Goal: Task Accomplishment & Management: Complete application form

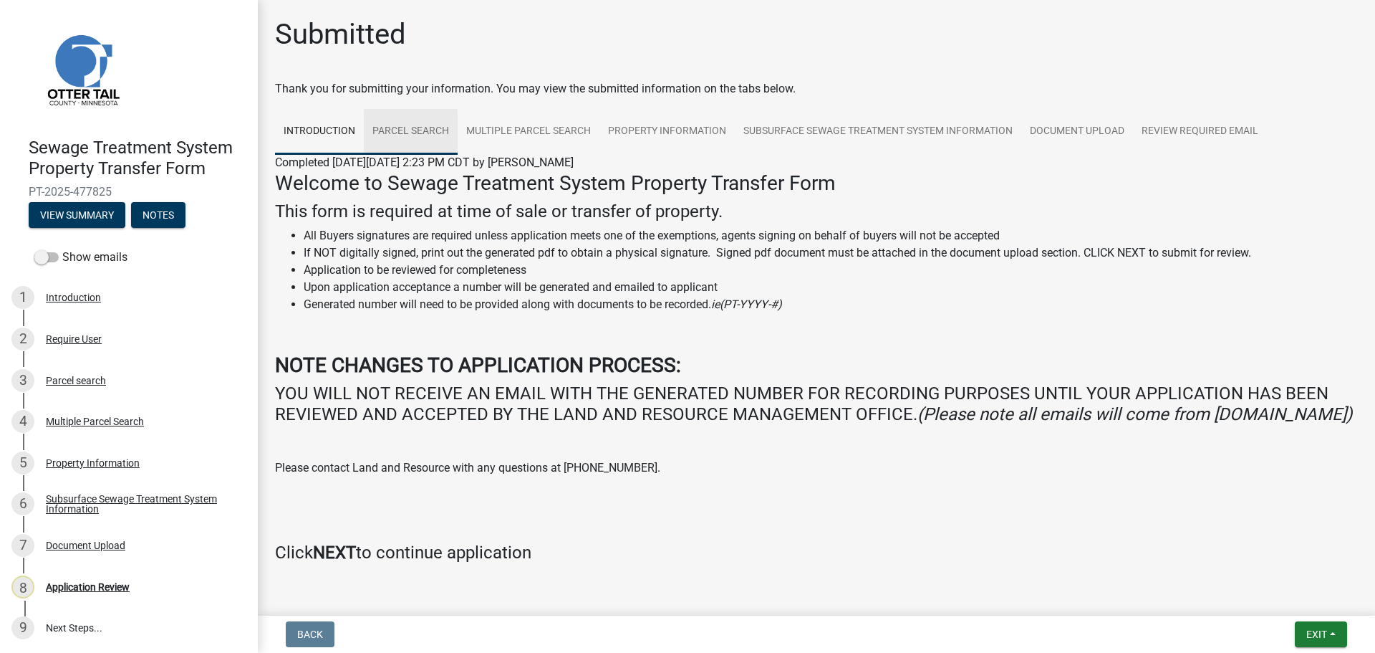
click at [422, 120] on link "Parcel search" at bounding box center [411, 132] width 94 height 46
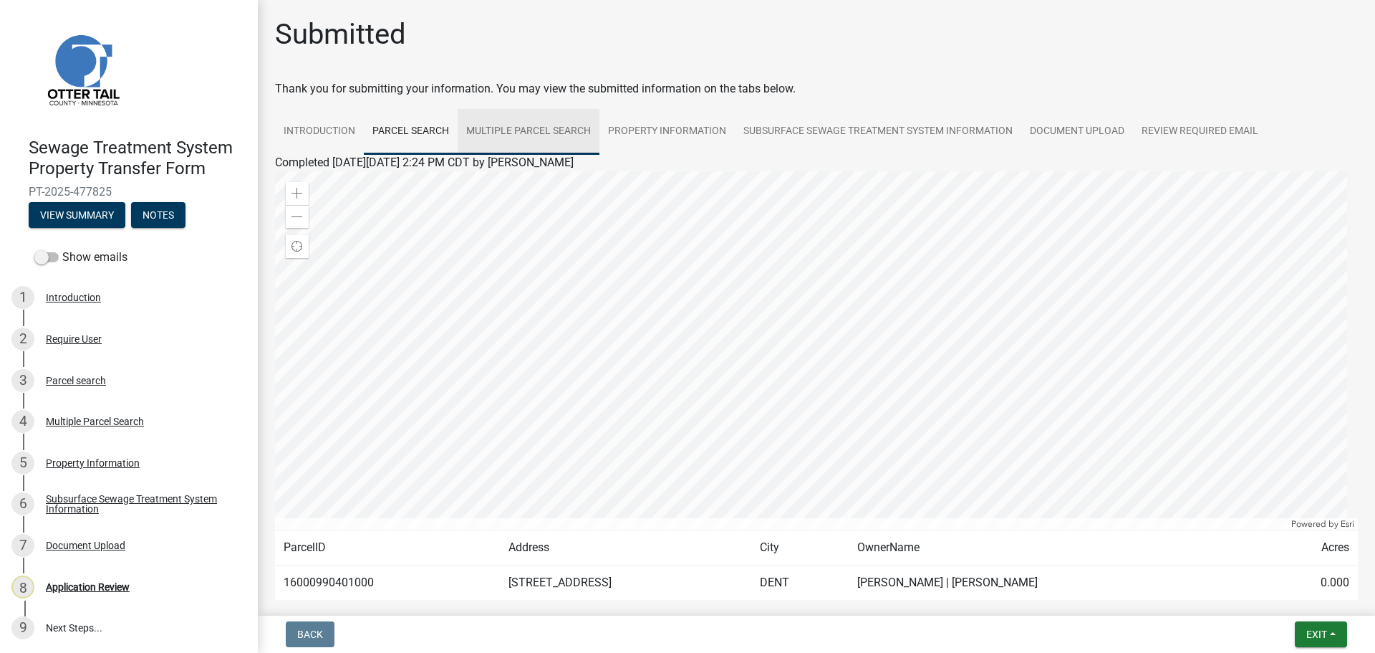
click at [555, 136] on link "Multiple Parcel Search" at bounding box center [529, 132] width 142 height 46
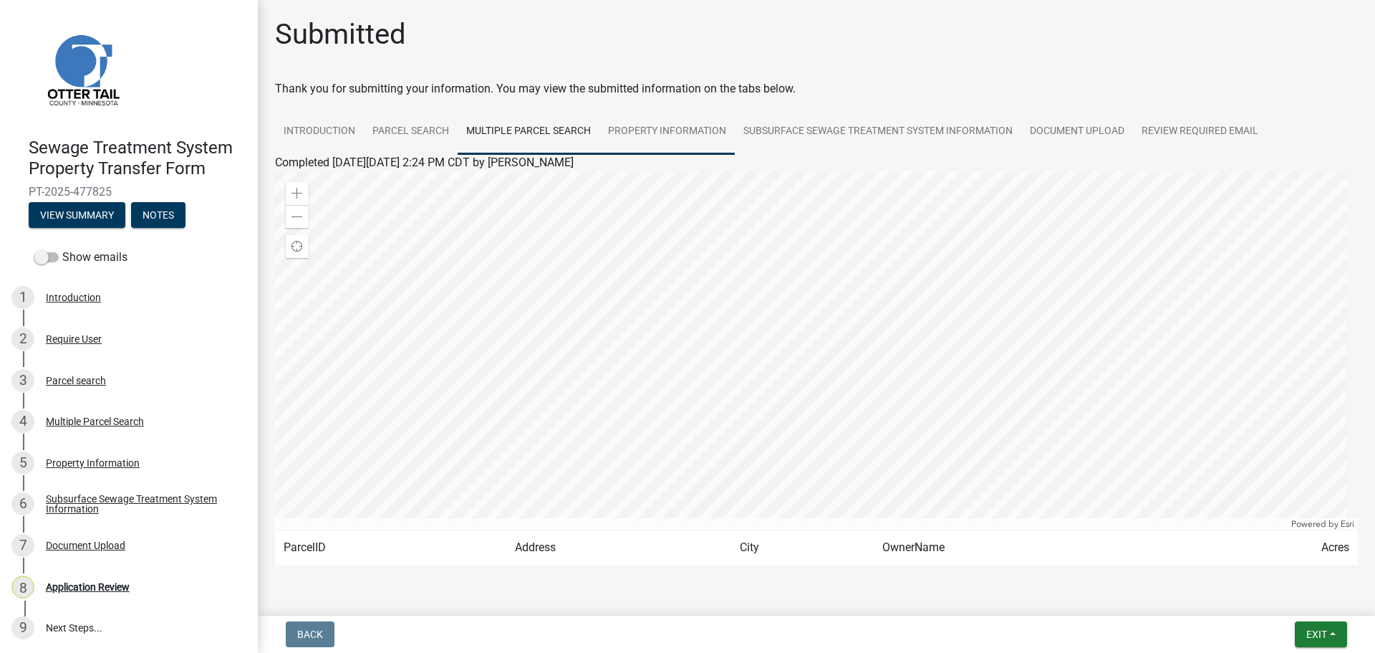
click at [674, 132] on link "Property Information" at bounding box center [667, 132] width 135 height 46
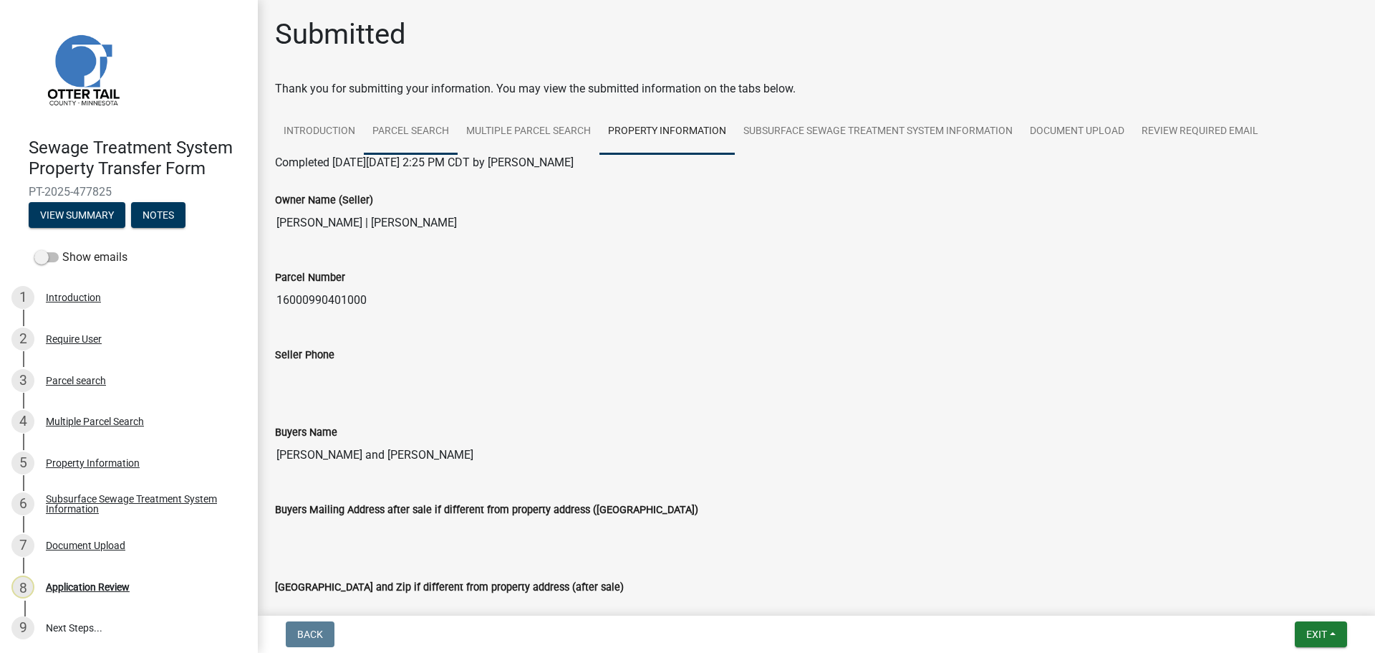
click at [439, 125] on link "Parcel search" at bounding box center [411, 132] width 94 height 46
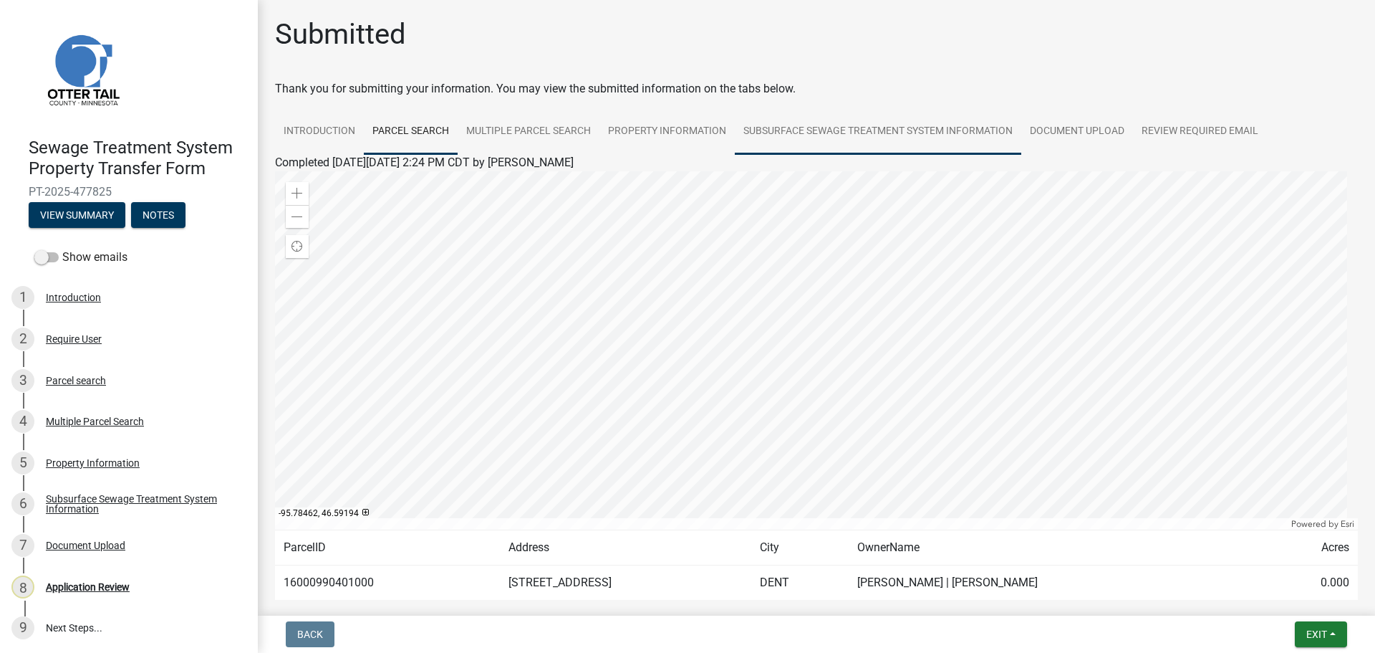
click at [970, 134] on link "Subsurface Sewage Treatment System Information" at bounding box center [878, 132] width 287 height 46
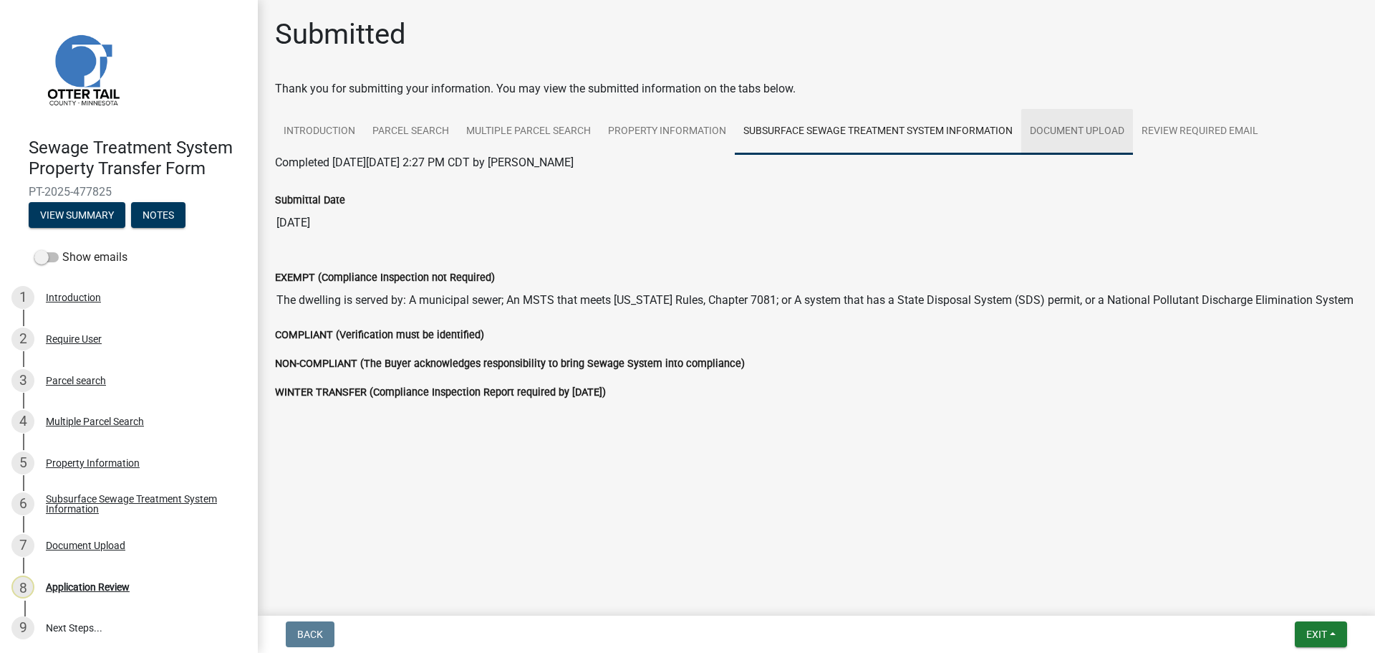
click at [1090, 133] on link "Document Upload" at bounding box center [1078, 132] width 112 height 46
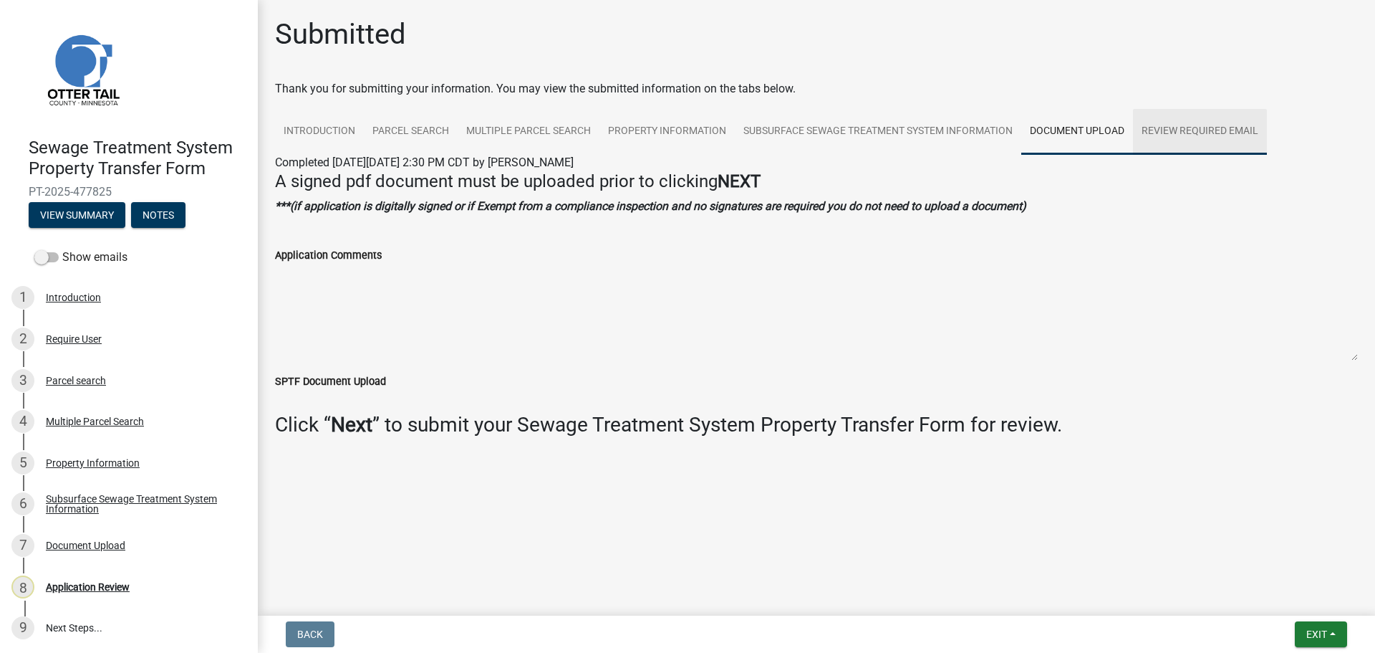
click at [1194, 131] on link "Review Required Email" at bounding box center [1200, 132] width 134 height 46
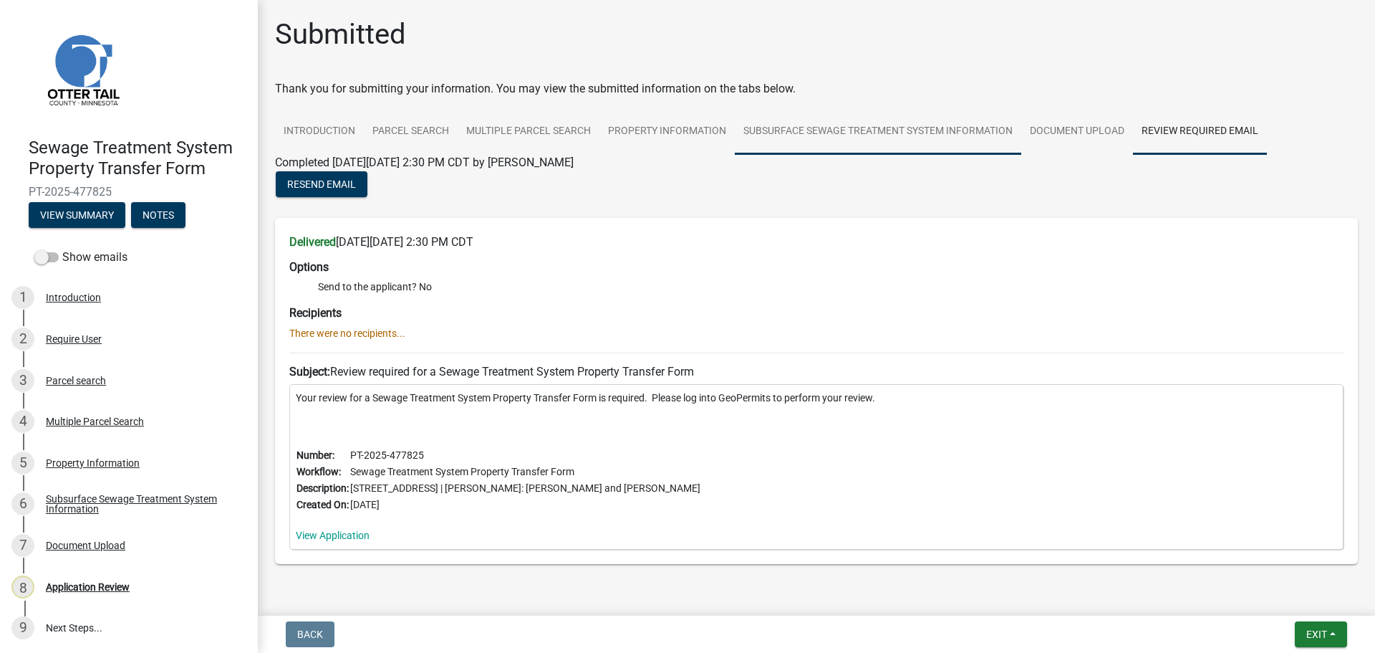
click at [898, 130] on link "Subsurface Sewage Treatment System Information" at bounding box center [878, 132] width 287 height 46
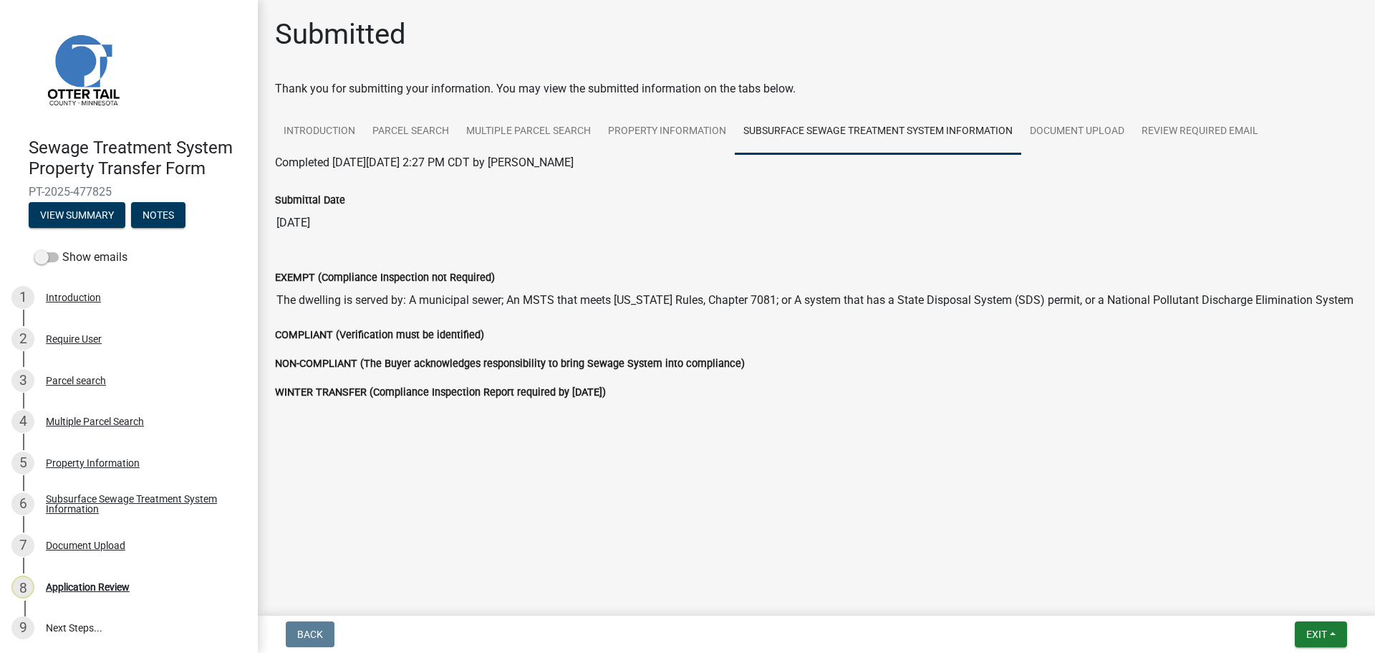
click at [100, 266] on div "Show emails" at bounding box center [129, 257] width 258 height 29
click at [81, 255] on label "Show emails" at bounding box center [80, 257] width 93 height 17
click at [62, 249] on input "Show emails" at bounding box center [62, 249] width 0 height 0
click at [87, 341] on div "Require User" at bounding box center [74, 339] width 56 height 10
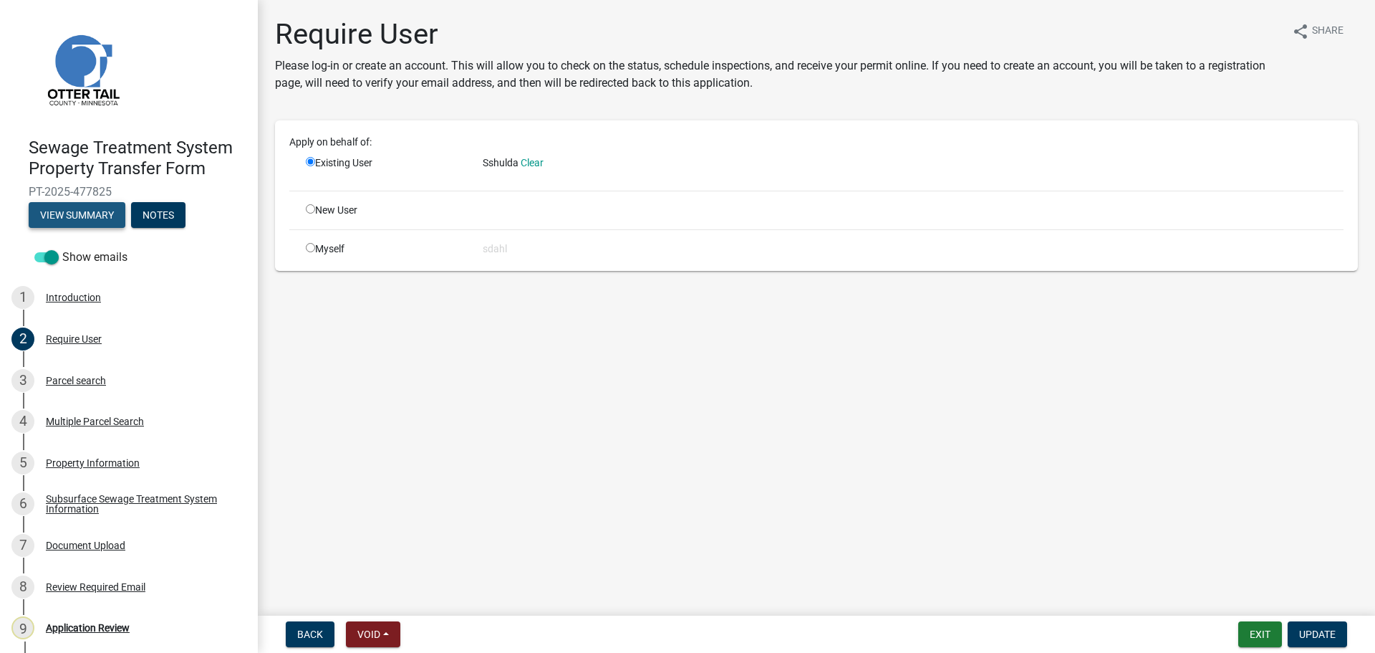
click at [82, 203] on button "View Summary" at bounding box center [77, 215] width 97 height 26
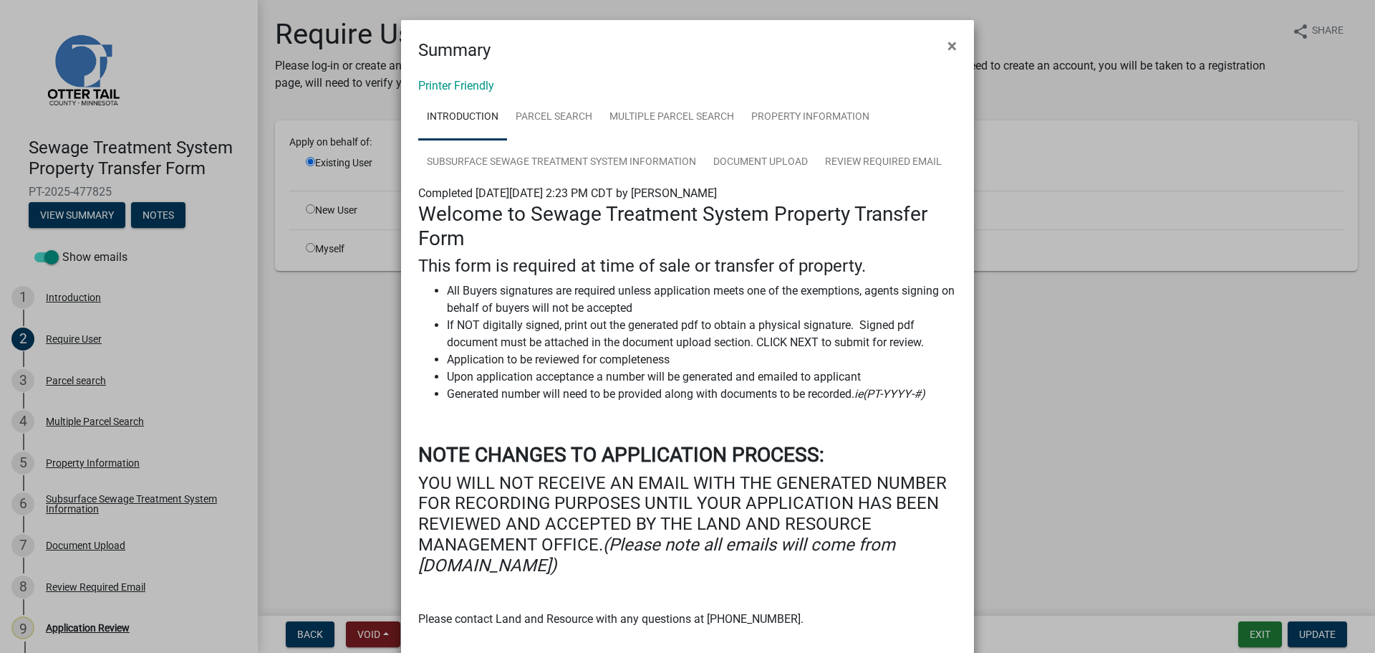
click at [451, 77] on div "Printer Friendly Introduction Parcel search Multiple Parcel Search Property Inf…" at bounding box center [687, 411] width 573 height 697
click at [449, 87] on link "Printer Friendly" at bounding box center [456, 86] width 76 height 14
click at [948, 42] on span "×" at bounding box center [952, 46] width 9 height 20
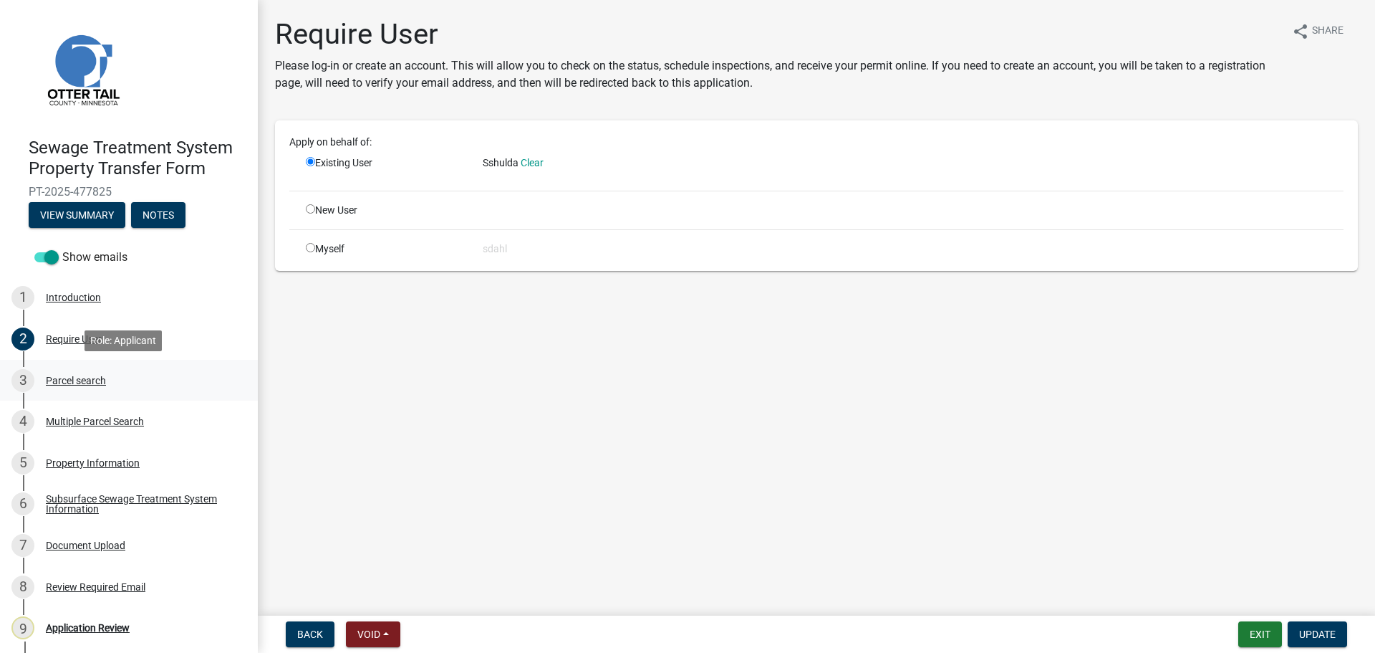
click at [83, 380] on div "Parcel search" at bounding box center [76, 380] width 60 height 10
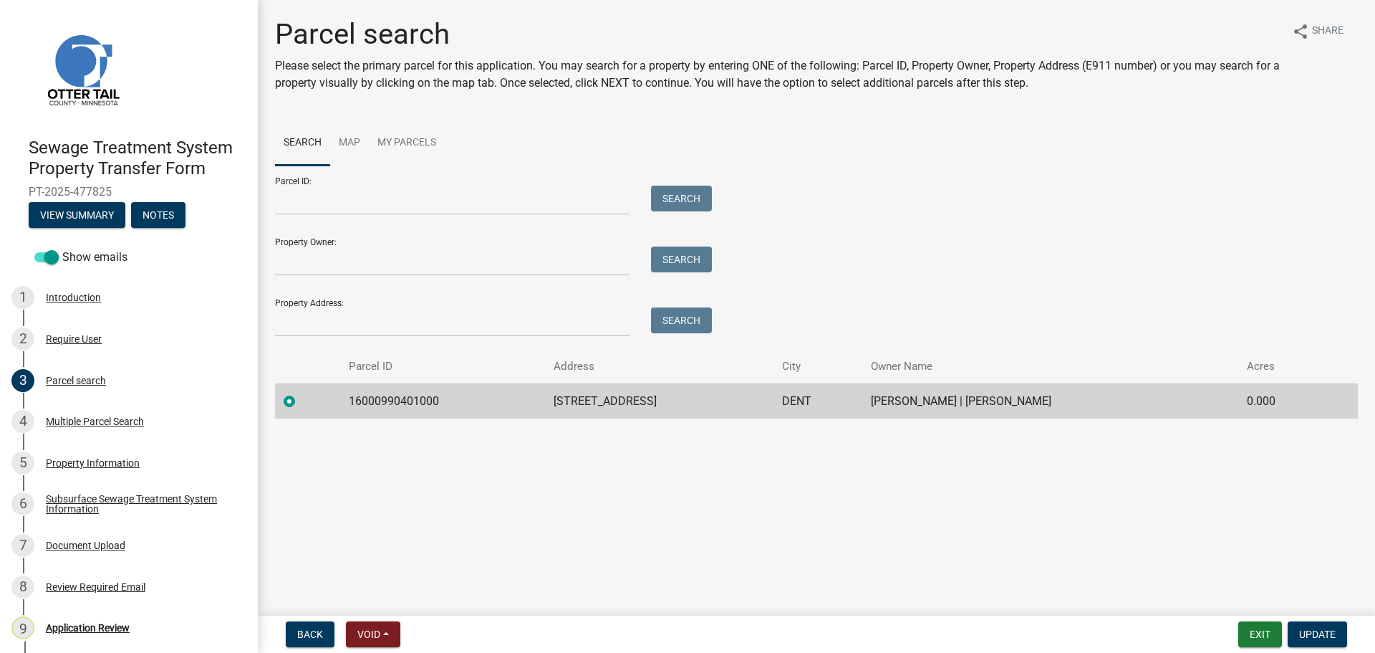
click at [378, 400] on td "16000990401000" at bounding box center [442, 400] width 204 height 35
copy td "16000990401000"
click at [114, 421] on div "Multiple Parcel Search" at bounding box center [95, 421] width 98 height 10
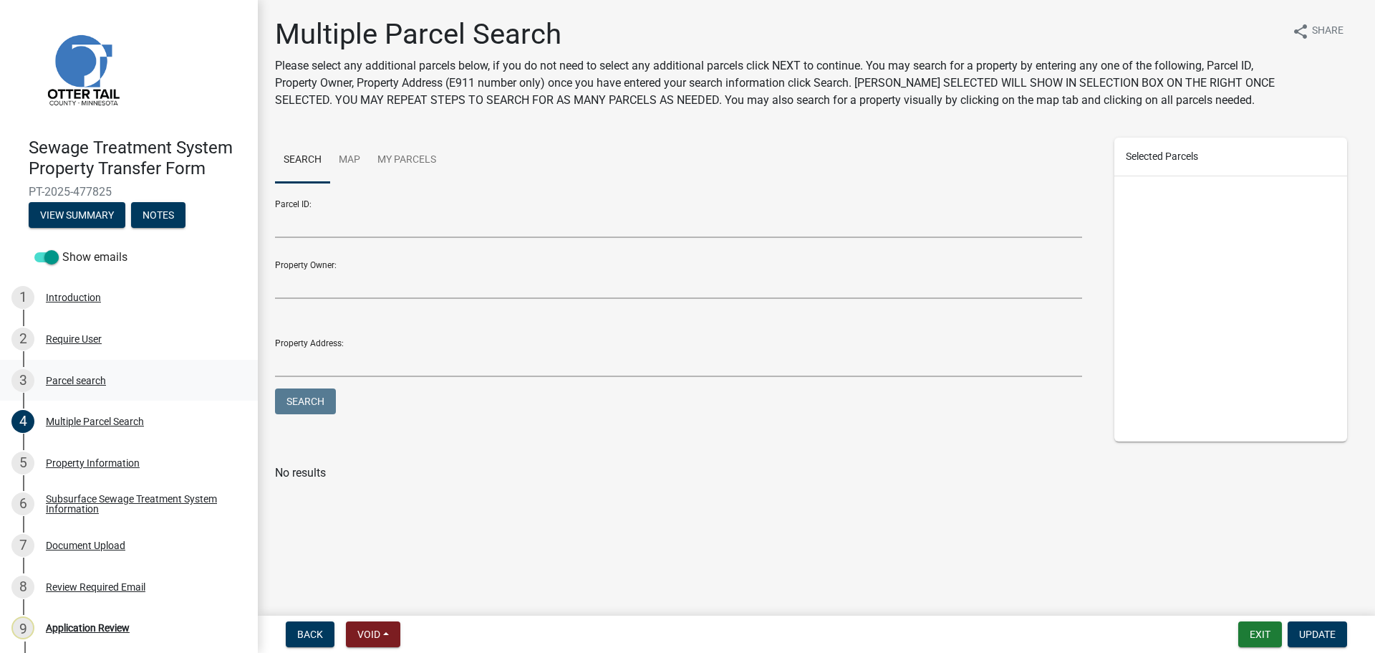
click at [80, 382] on div "Parcel search" at bounding box center [76, 380] width 60 height 10
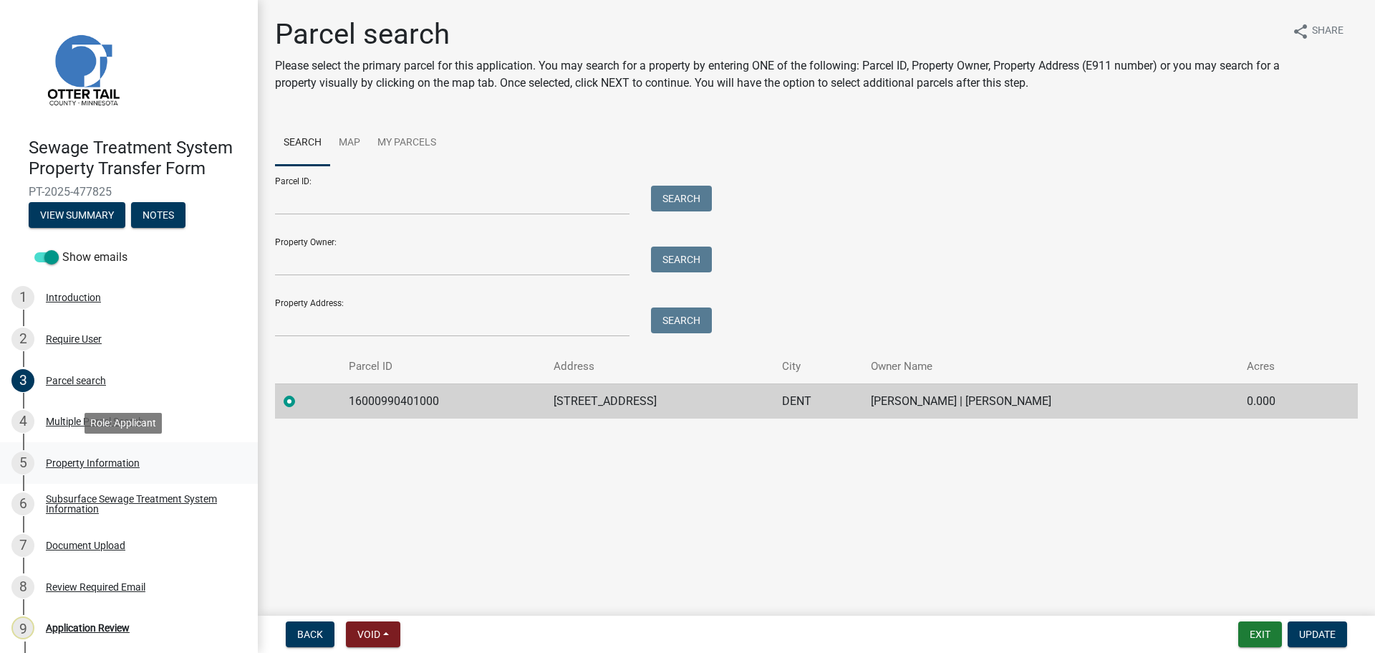
click at [83, 459] on div "Property Information" at bounding box center [93, 463] width 94 height 10
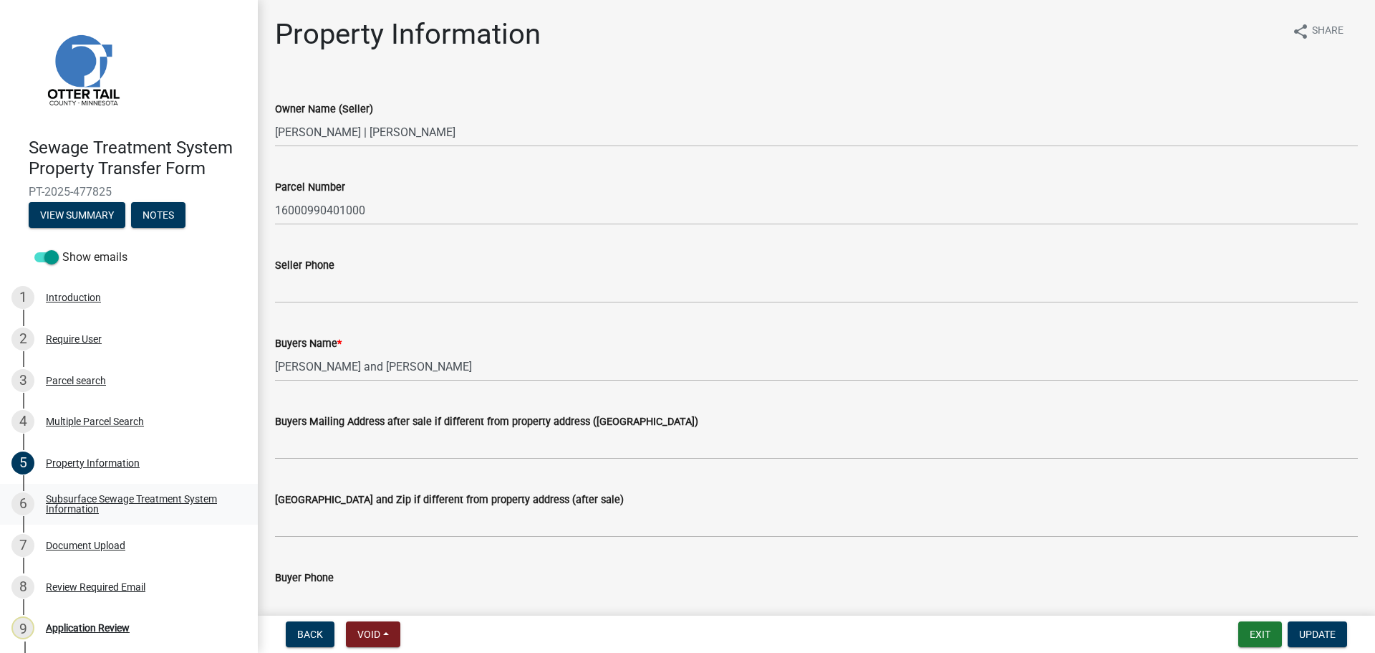
click at [95, 488] on link "6 Subsurface Sewage Treatment System Information" at bounding box center [129, 505] width 258 height 42
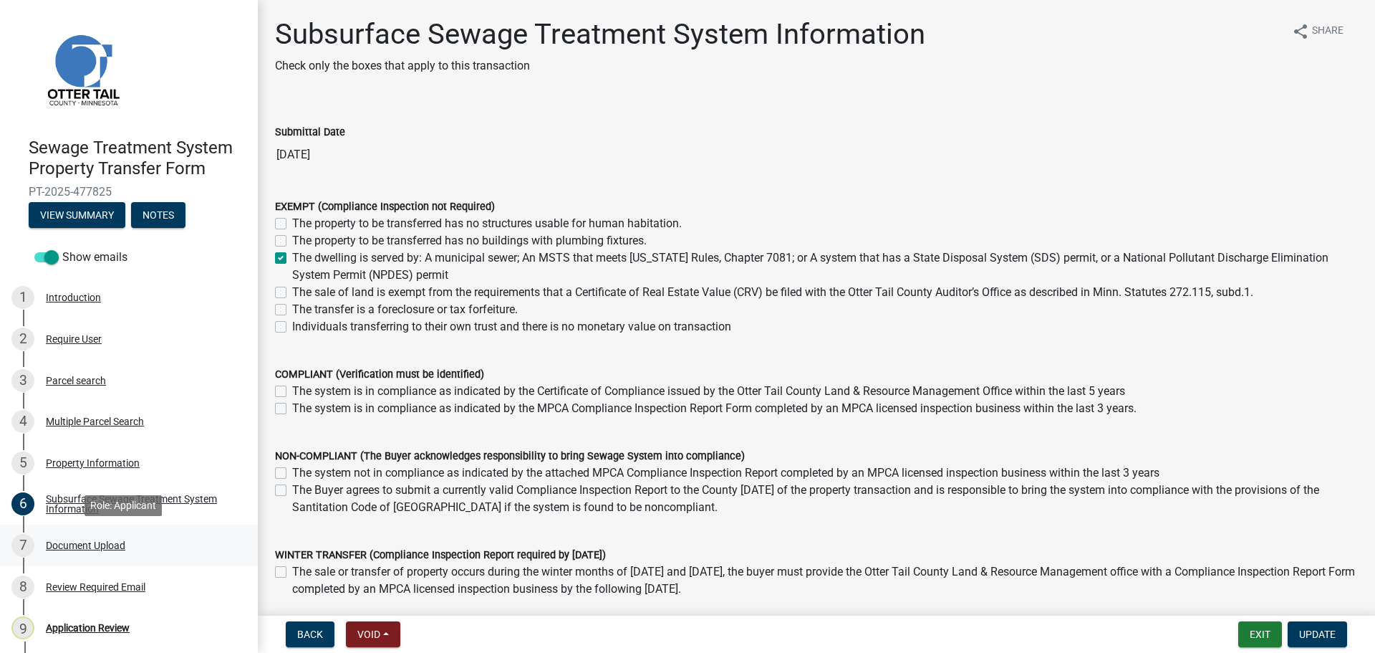
click at [79, 547] on div "Document Upload" at bounding box center [86, 545] width 80 height 10
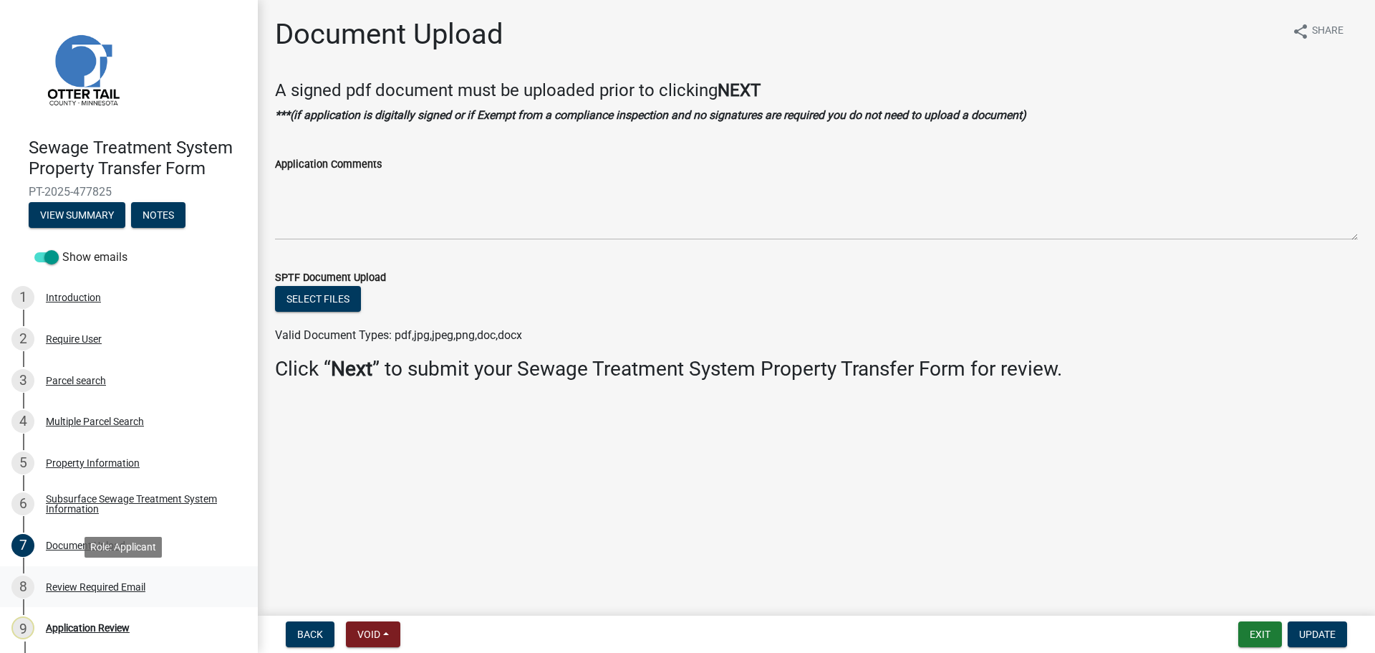
click at [100, 590] on div "Review Required Email" at bounding box center [96, 587] width 100 height 10
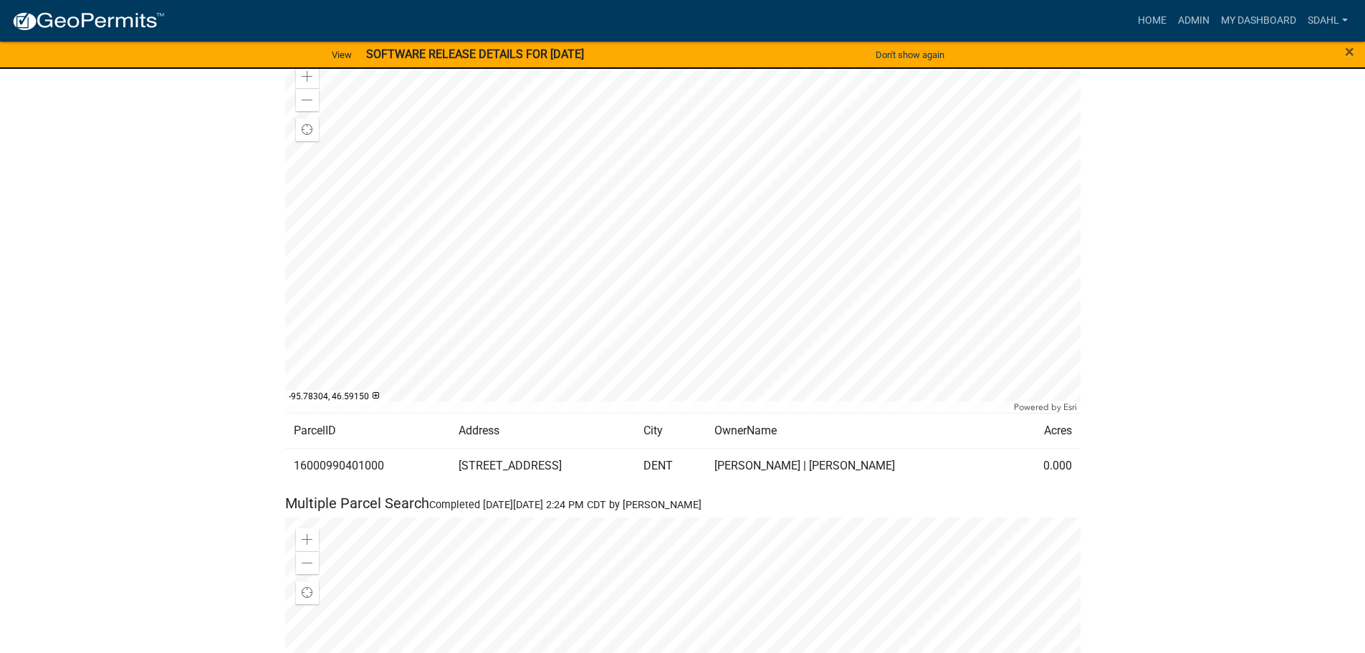
scroll to position [767, 0]
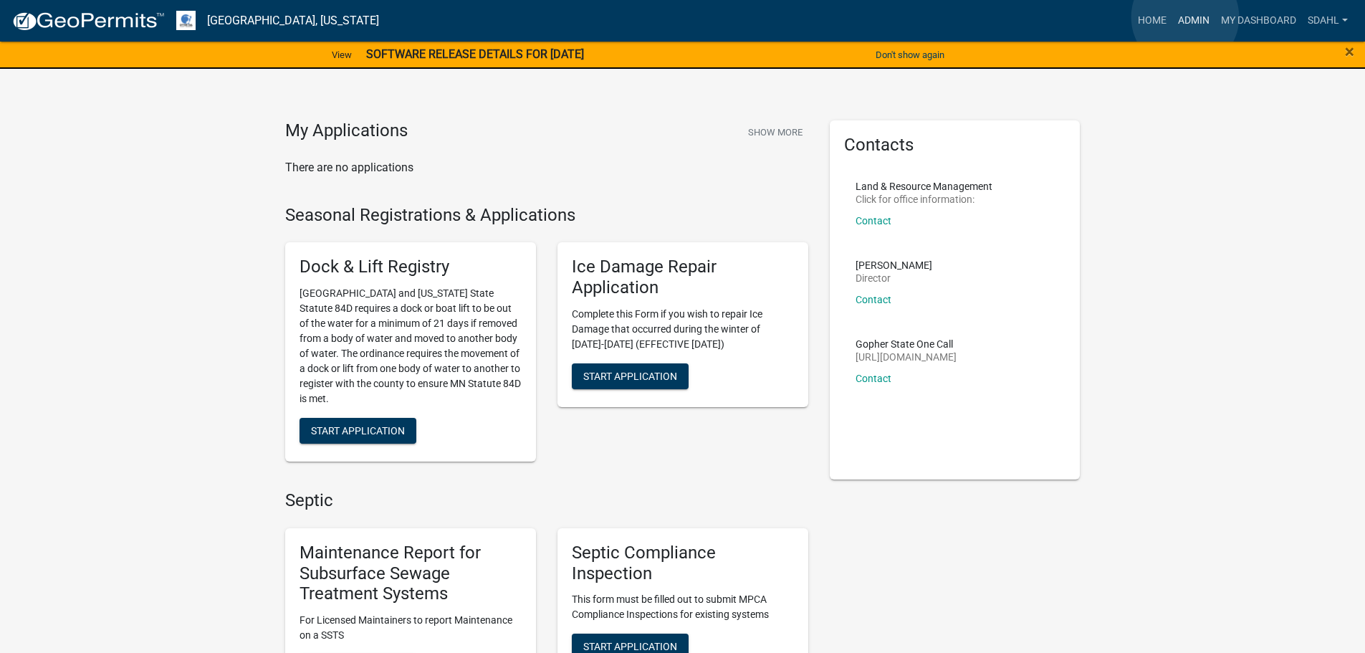
click at [1185, 17] on link "Admin" at bounding box center [1193, 20] width 43 height 27
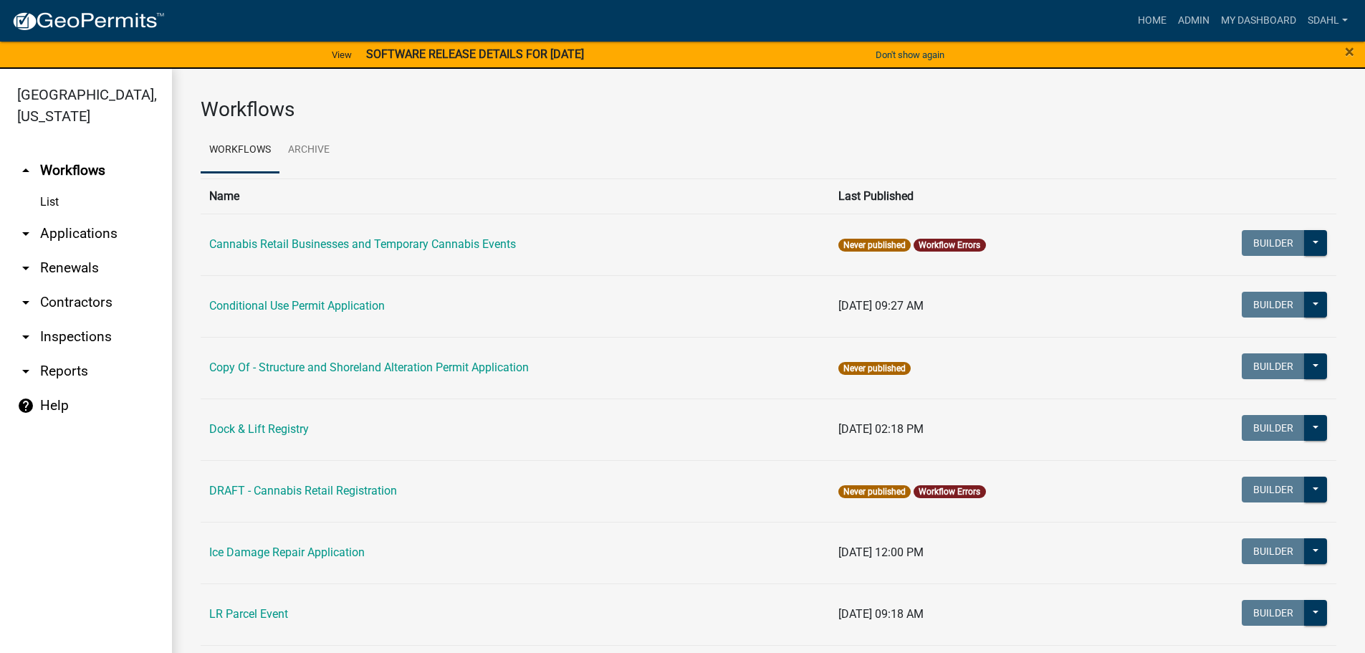
click at [82, 234] on link "arrow_drop_down Applications" at bounding box center [86, 233] width 172 height 34
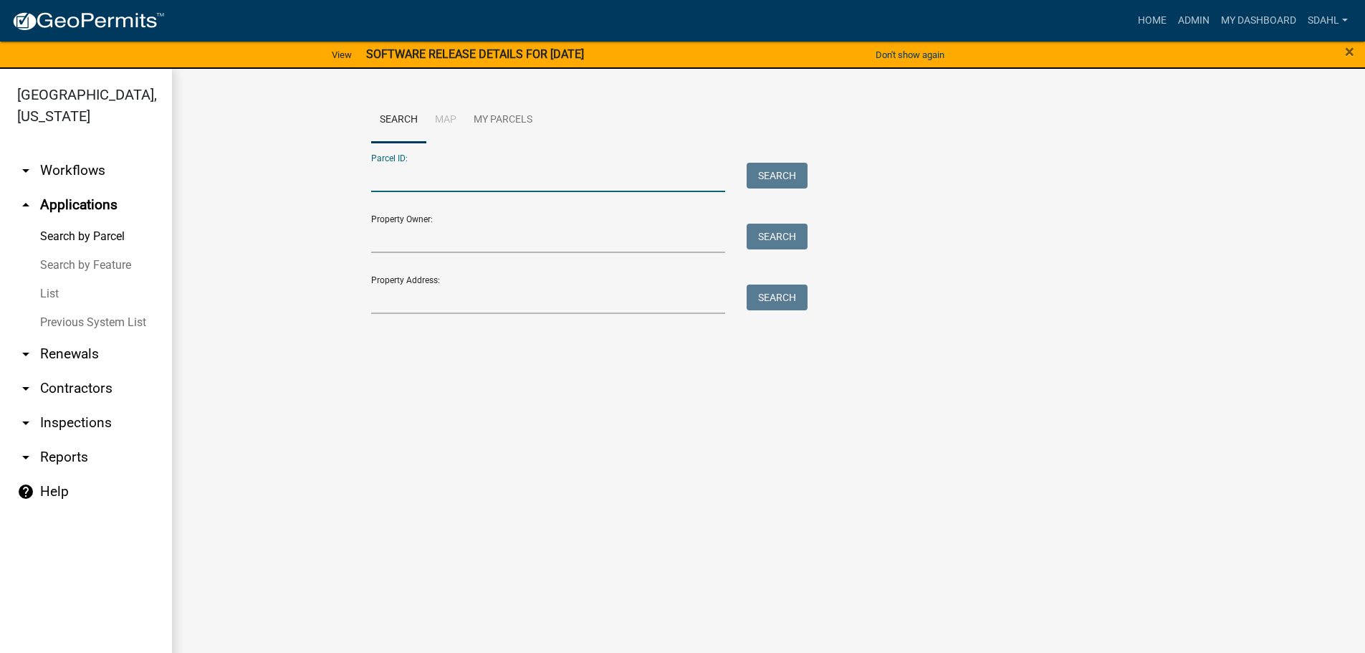
click at [390, 172] on input "Parcel ID:" at bounding box center [548, 177] width 355 height 29
paste input "16000990401000"
type input "16000990401000"
click at [772, 169] on button "Search" at bounding box center [776, 176] width 61 height 26
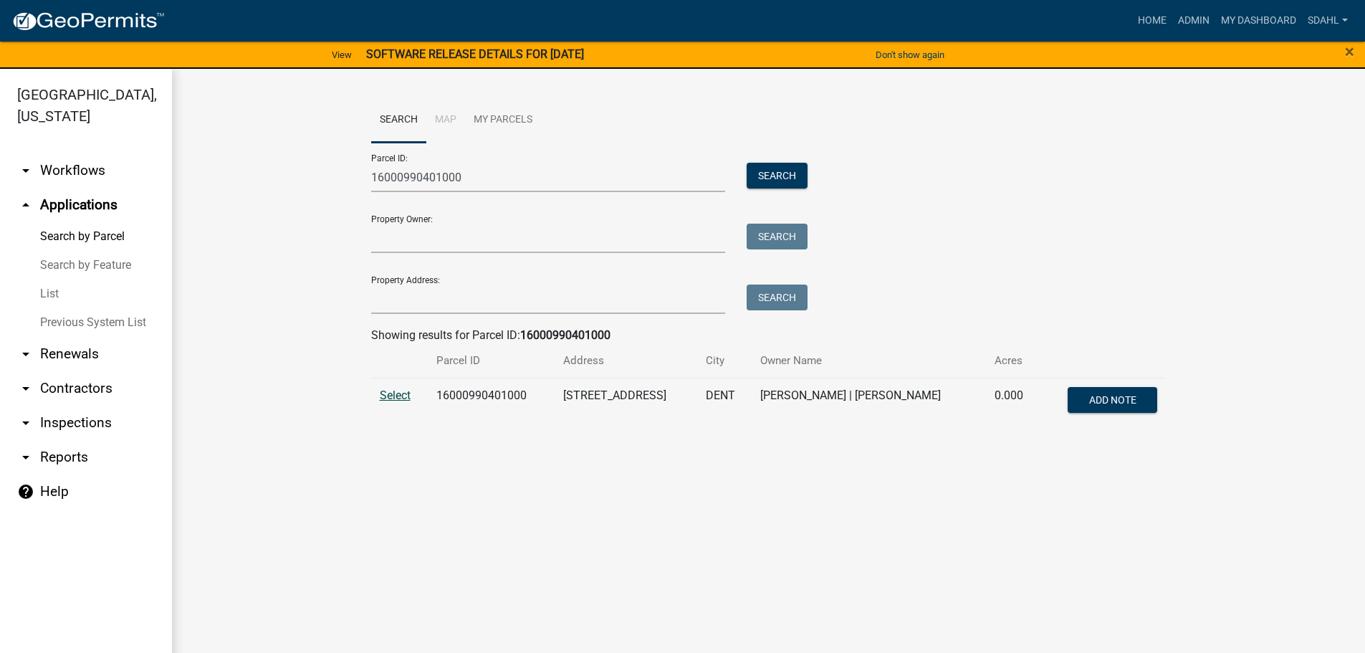
click at [400, 393] on span "Select" at bounding box center [395, 395] width 31 height 14
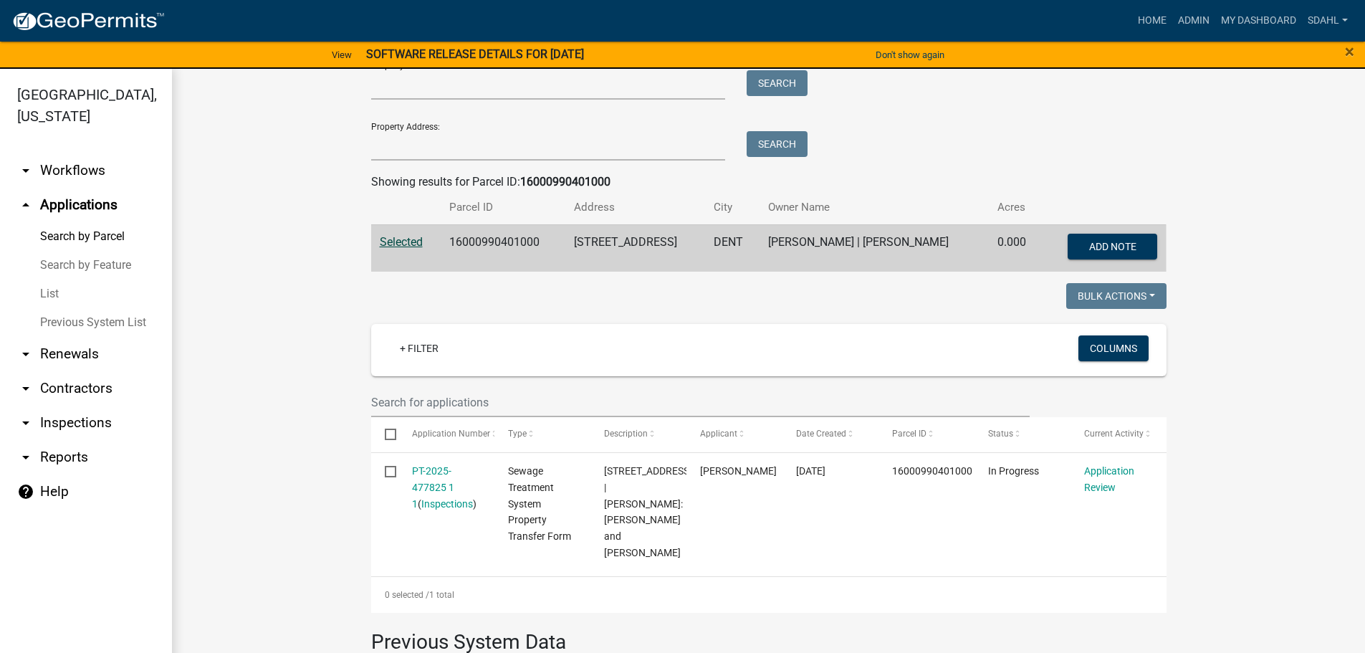
scroll to position [215, 0]
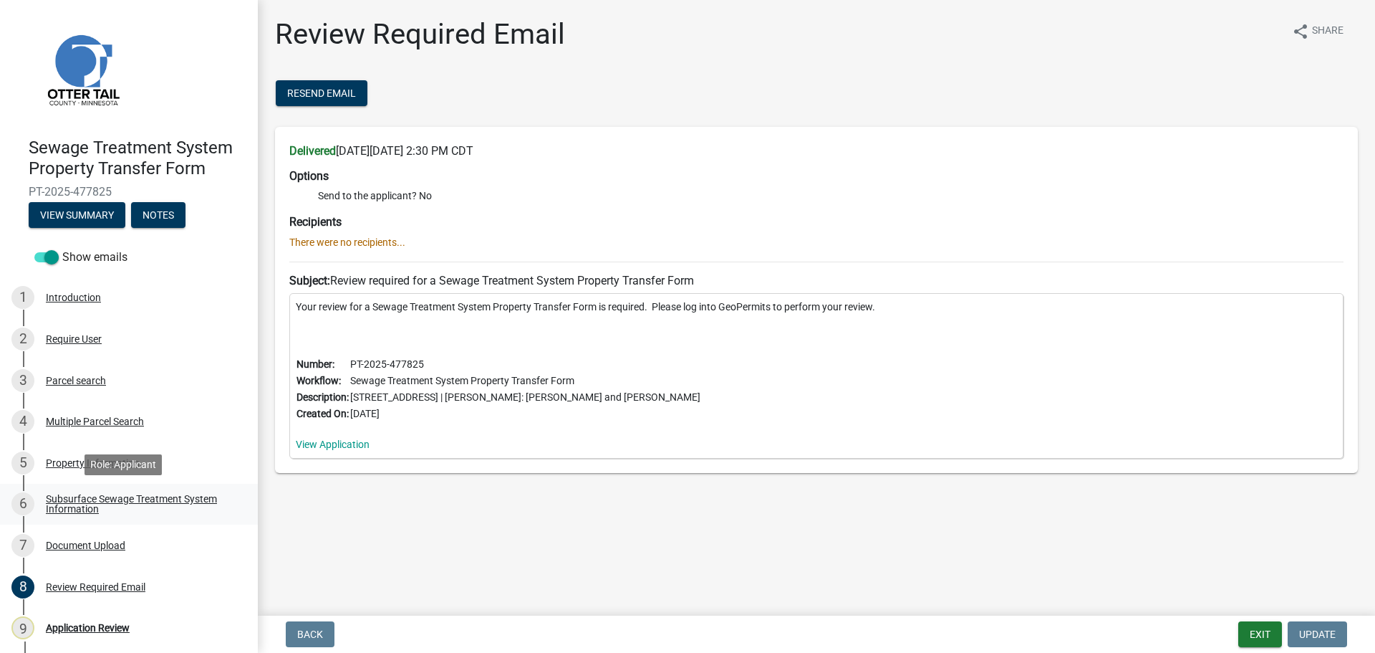
click at [85, 499] on div "Subsurface Sewage Treatment System Information" at bounding box center [140, 504] width 189 height 20
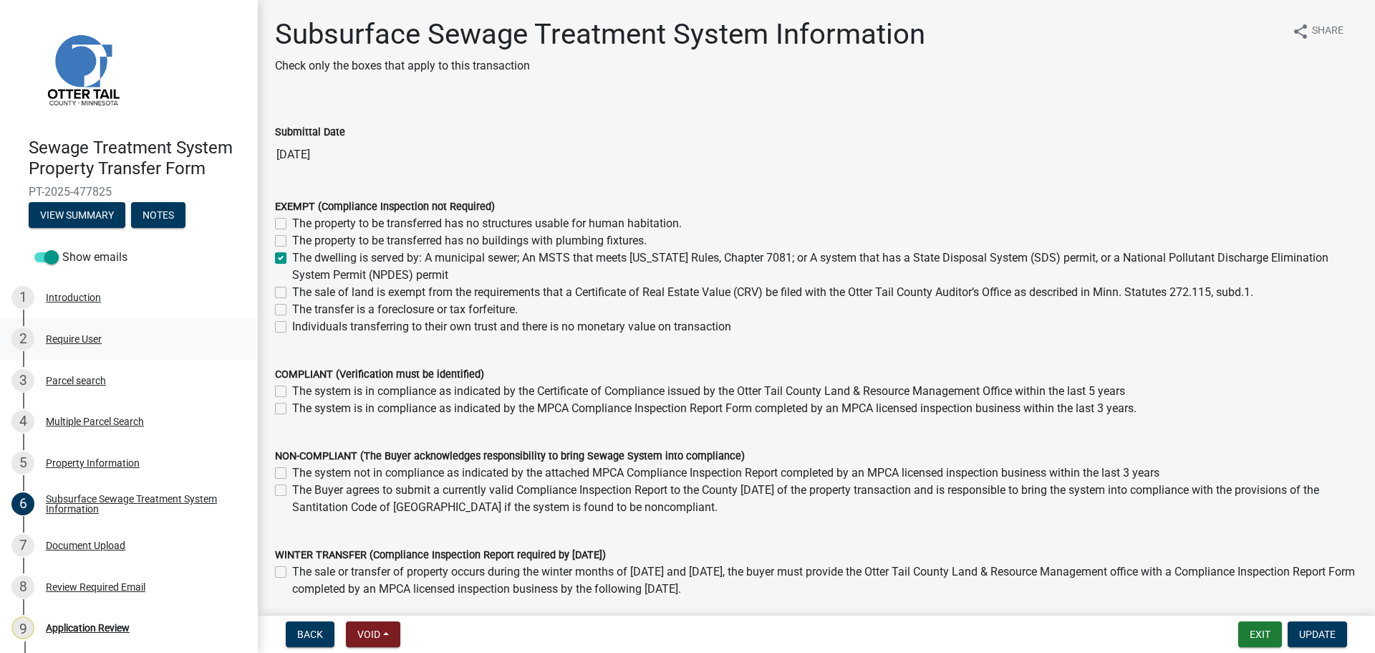
click at [90, 335] on div "Require User" at bounding box center [74, 339] width 56 height 10
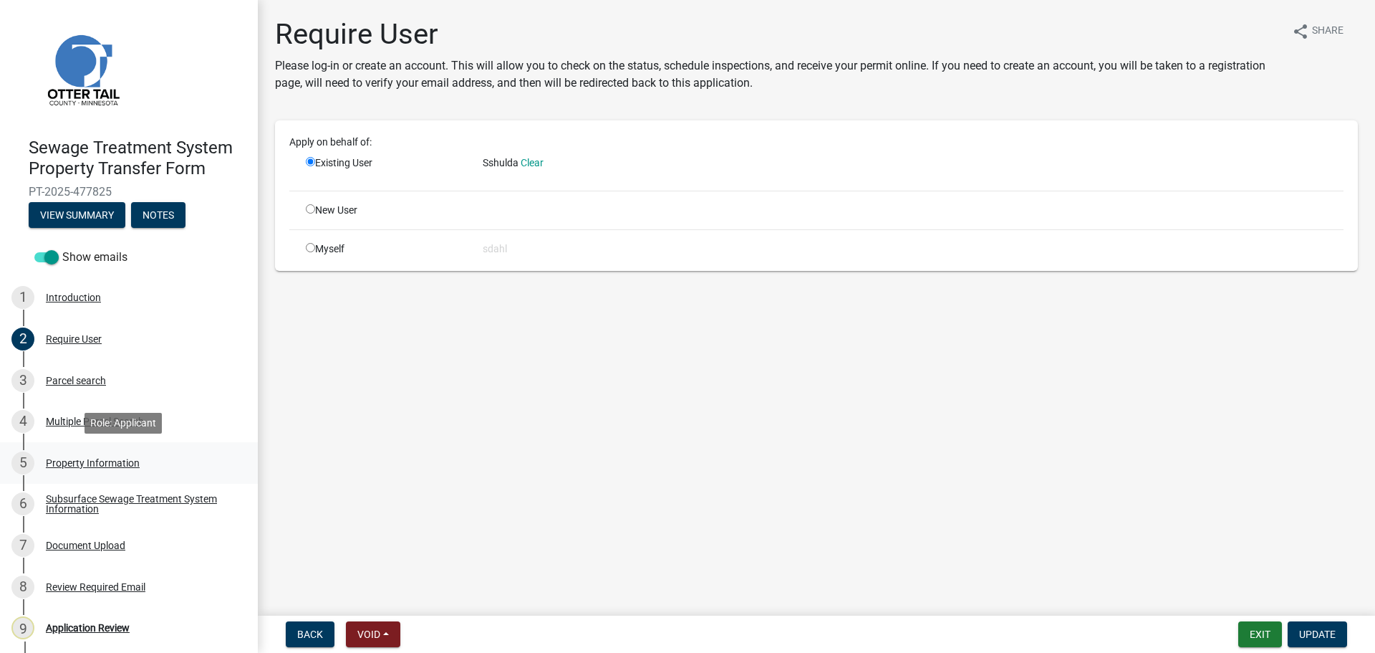
click at [90, 463] on div "Property Information" at bounding box center [93, 463] width 94 height 10
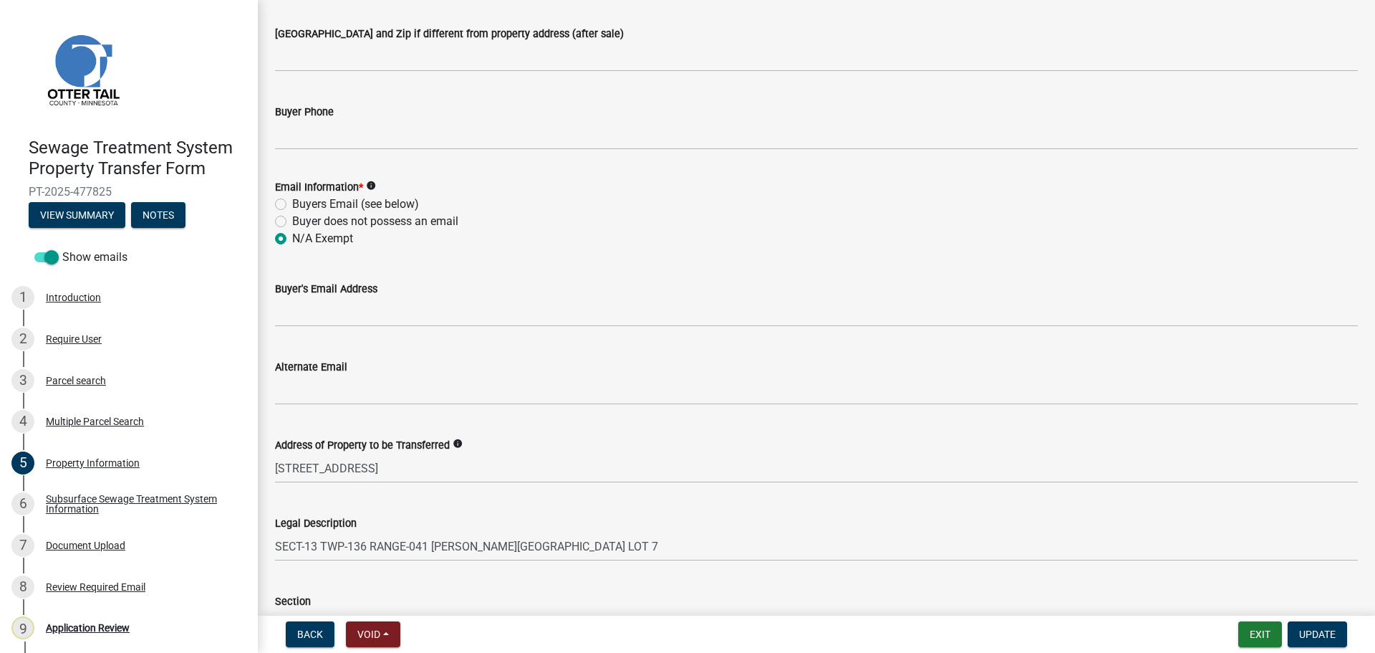
scroll to position [642, 0]
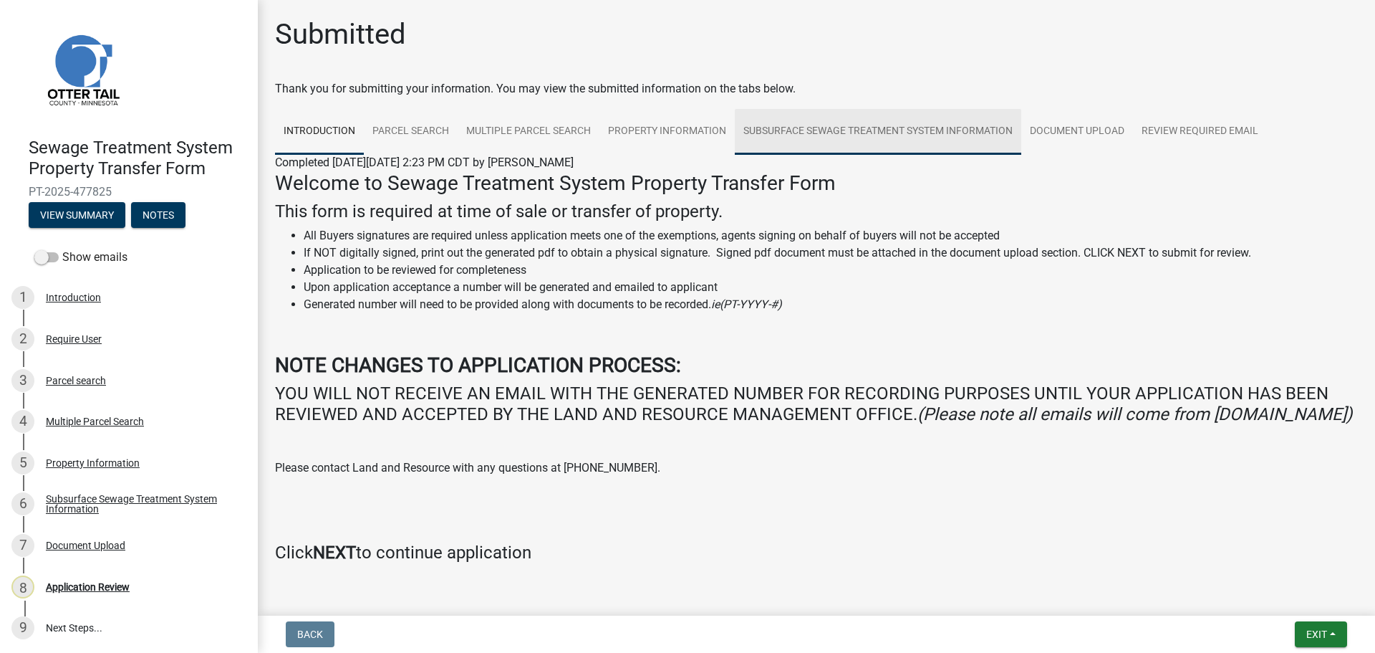
click at [774, 132] on link "Subsurface Sewage Treatment System Information" at bounding box center [878, 132] width 287 height 46
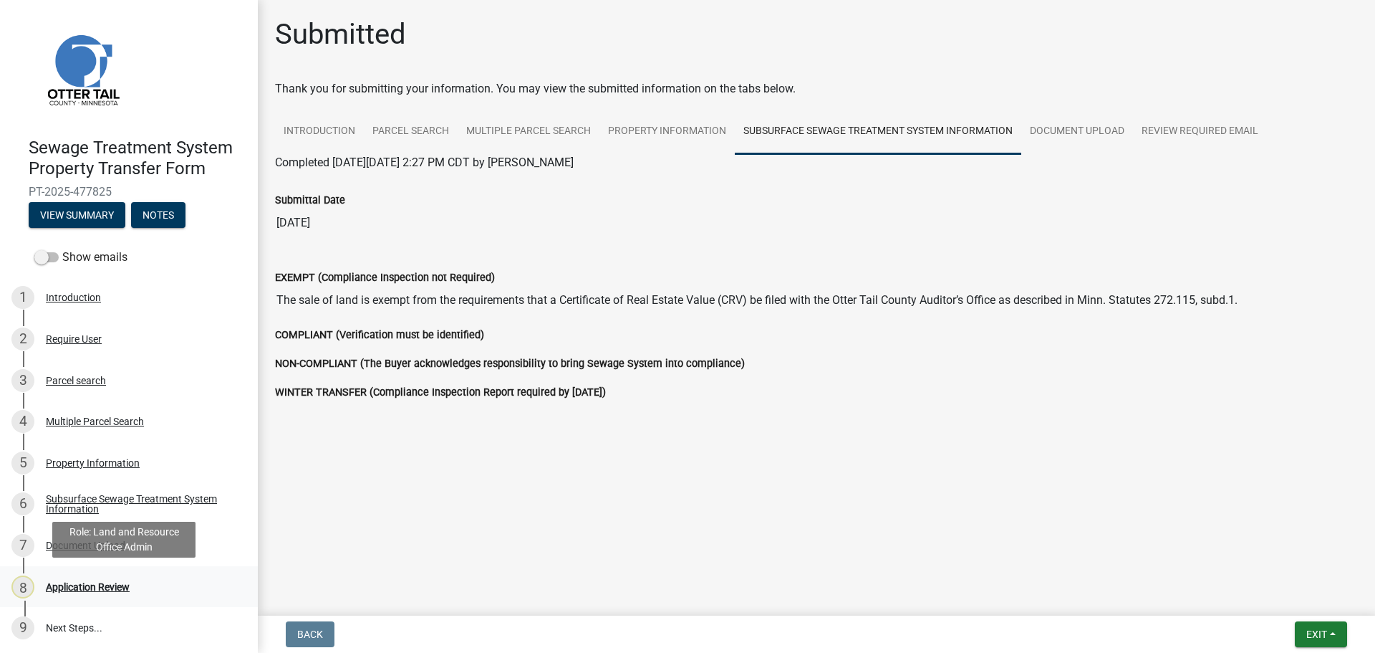
click at [83, 582] on div "Application Review" at bounding box center [88, 587] width 84 height 10
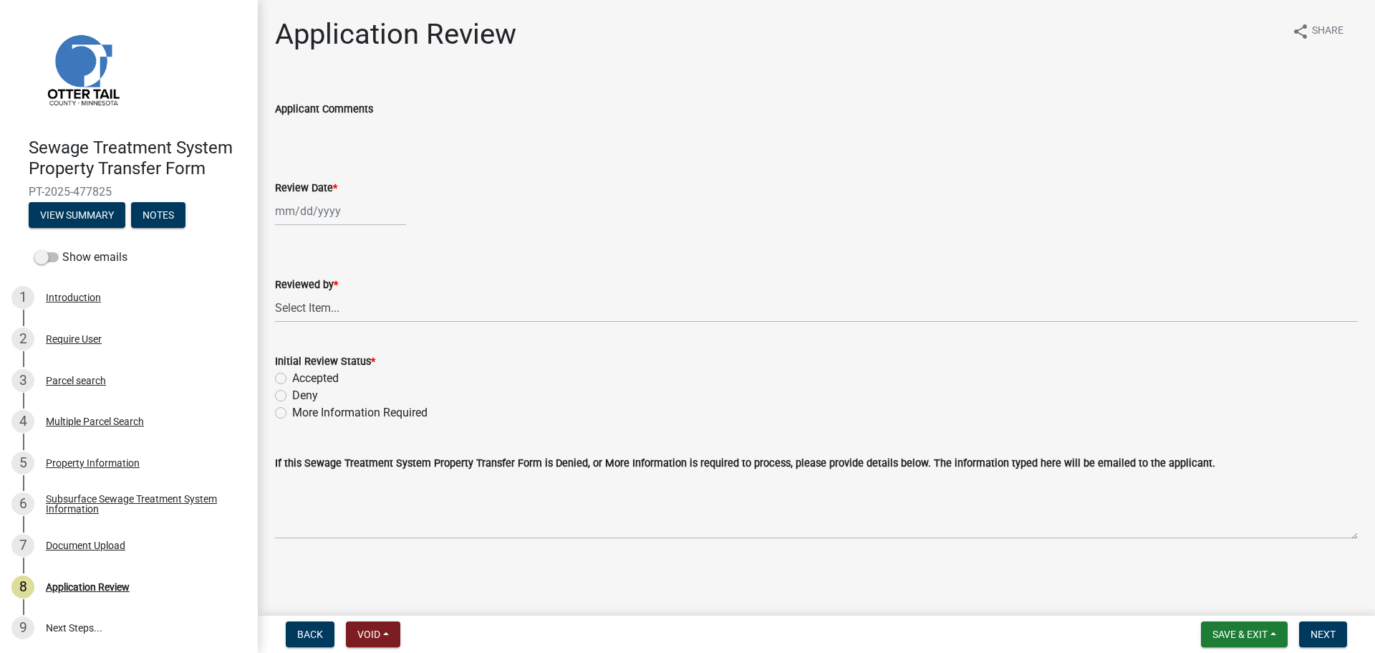
select select "9"
select select "2025"
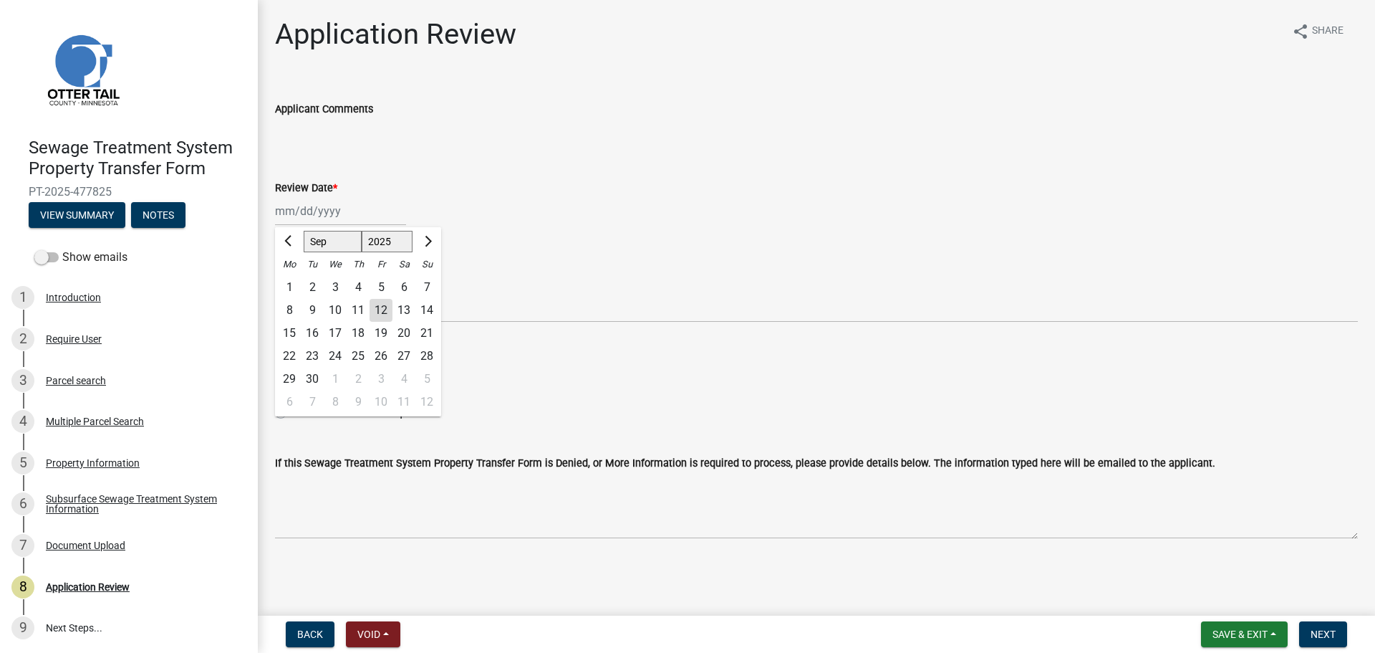
click at [317, 209] on div "Jan Feb Mar Apr May Jun Jul Aug Sep Oct Nov Dec 1525 1526 1527 1528 1529 1530 1…" at bounding box center [340, 210] width 131 height 29
click at [379, 313] on div "12" at bounding box center [381, 310] width 23 height 23
type input "09/12/2025"
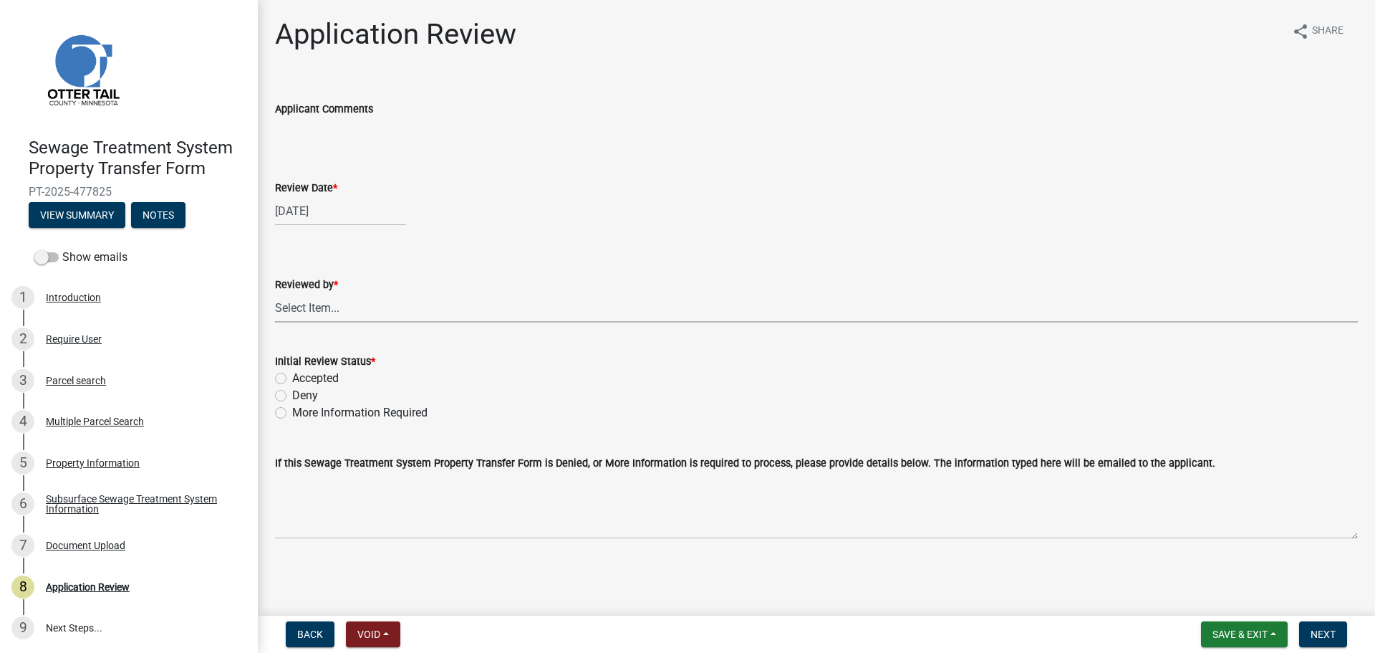
click at [379, 313] on select "Select Item... Alexis Newark Amy Busko Andrea Perales Brittany Tollefson Christ…" at bounding box center [816, 307] width 1083 height 29
click at [275, 293] on select "Select Item... Alexis Newark Amy Busko Andrea Perales Brittany Tollefson Christ…" at bounding box center [816, 307] width 1083 height 29
select select "67745ee8-7159-4960-80f9-a638286b467c"
drag, startPoint x: 320, startPoint y: 375, endPoint x: 371, endPoint y: 392, distance: 53.7
click at [320, 374] on label "Accepted" at bounding box center [315, 378] width 47 height 17
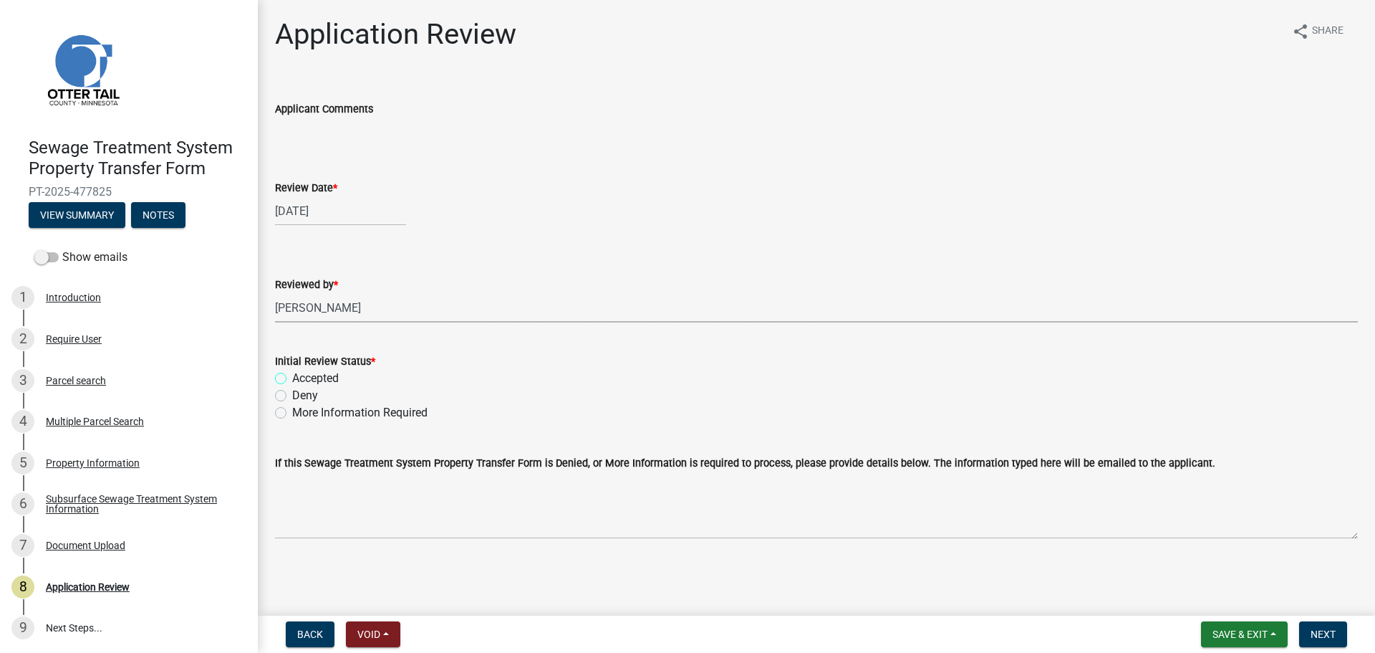
click at [302, 374] on input "Accepted" at bounding box center [296, 374] width 9 height 9
radio input "true"
click at [1335, 628] on span "Next" at bounding box center [1323, 633] width 25 height 11
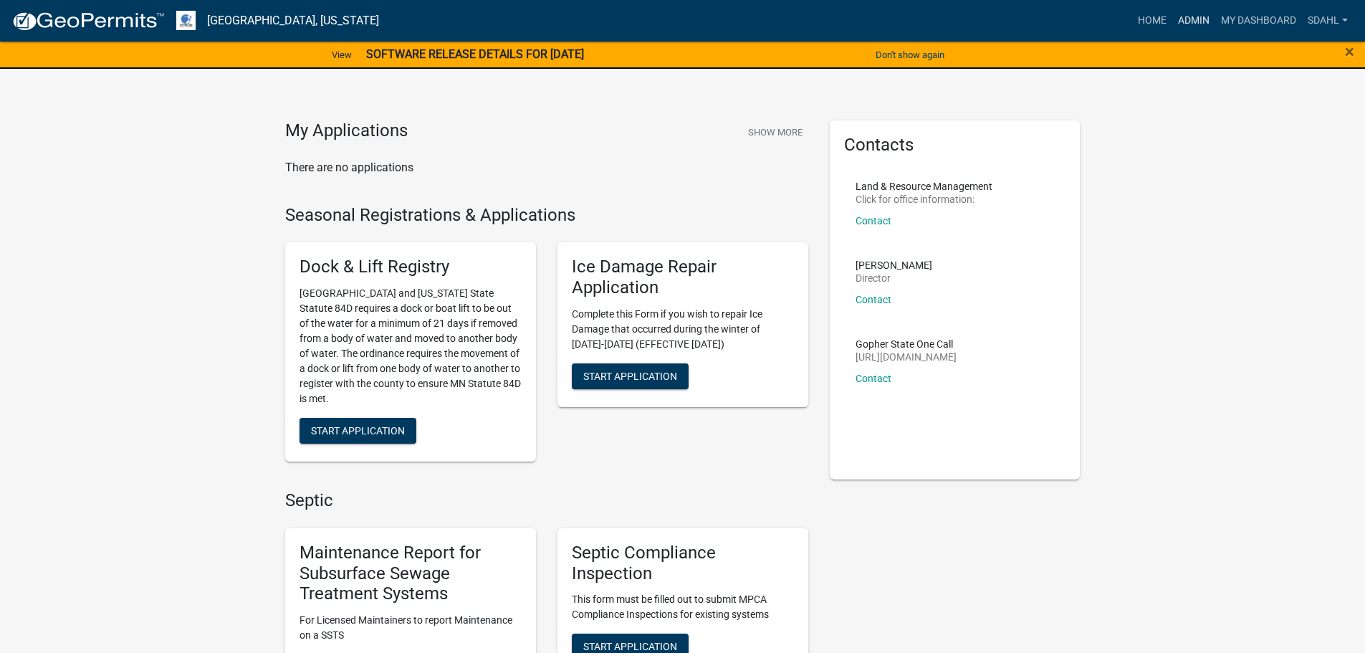
click at [1204, 14] on link "Admin" at bounding box center [1193, 20] width 43 height 27
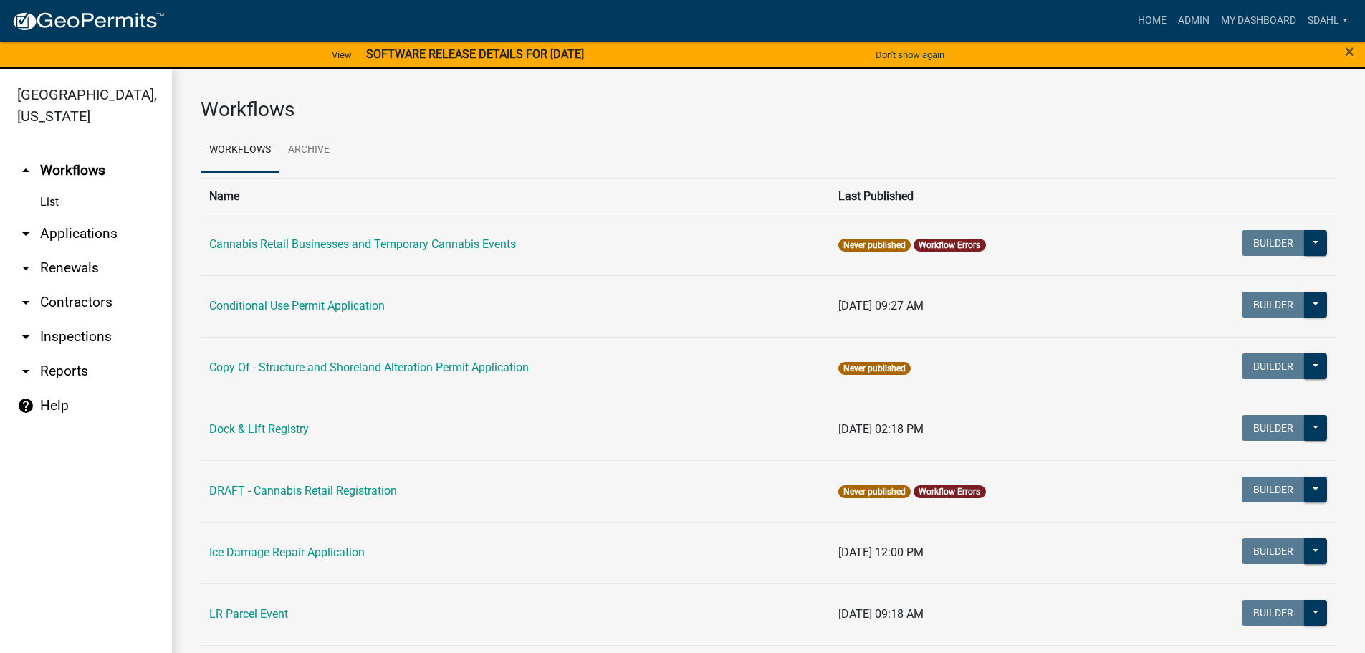
click at [96, 231] on link "arrow_drop_down Applications" at bounding box center [86, 233] width 172 height 34
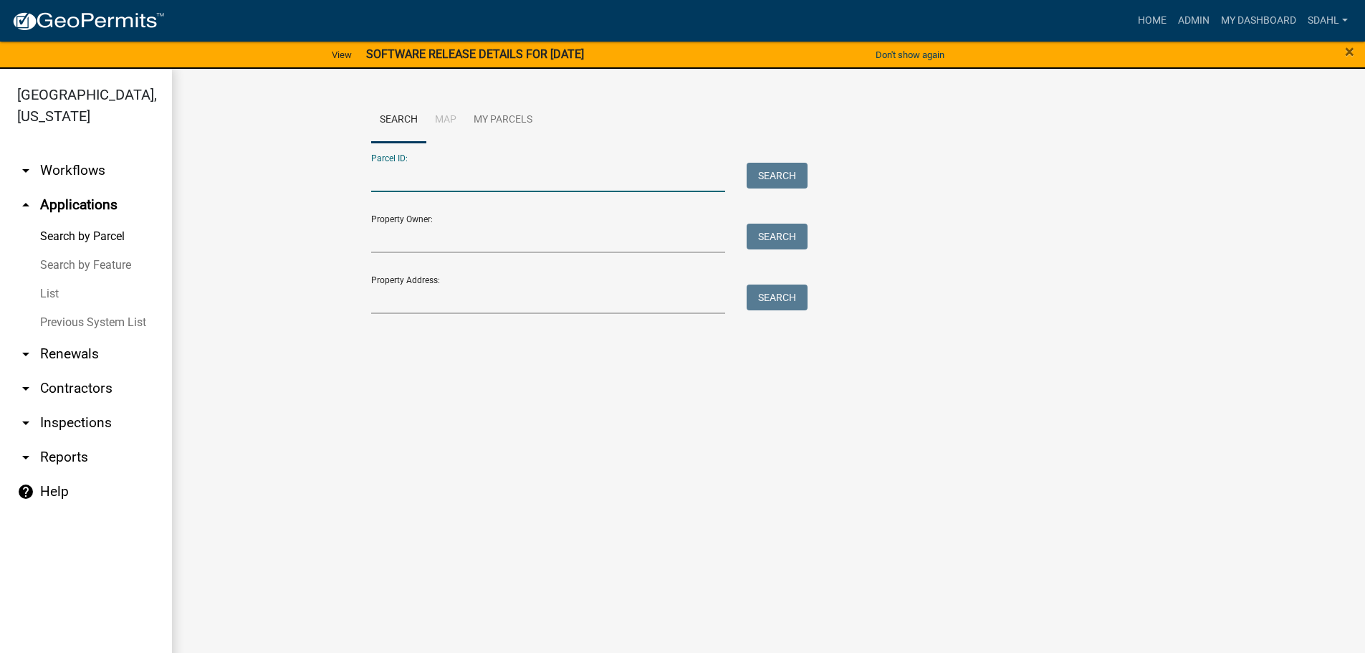
click at [451, 179] on input "Parcel ID:" at bounding box center [548, 177] width 355 height 29
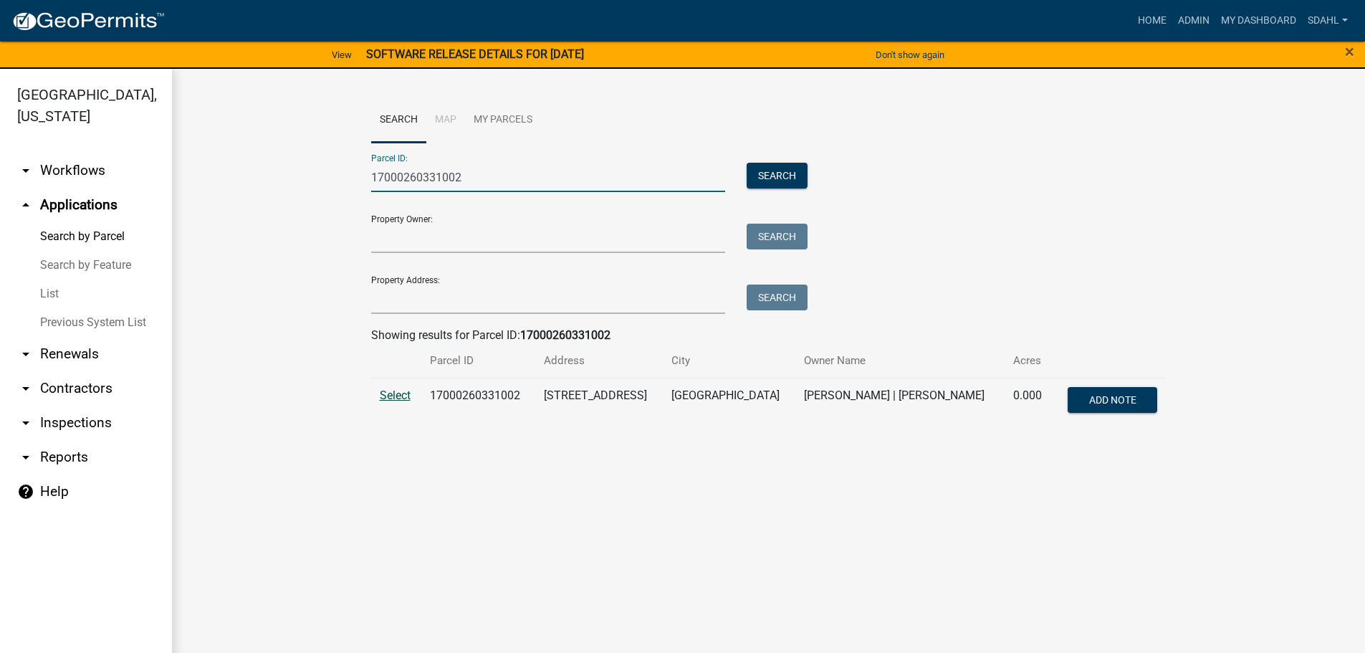
type input "17000260331002"
click at [394, 400] on span "Select" at bounding box center [395, 395] width 31 height 14
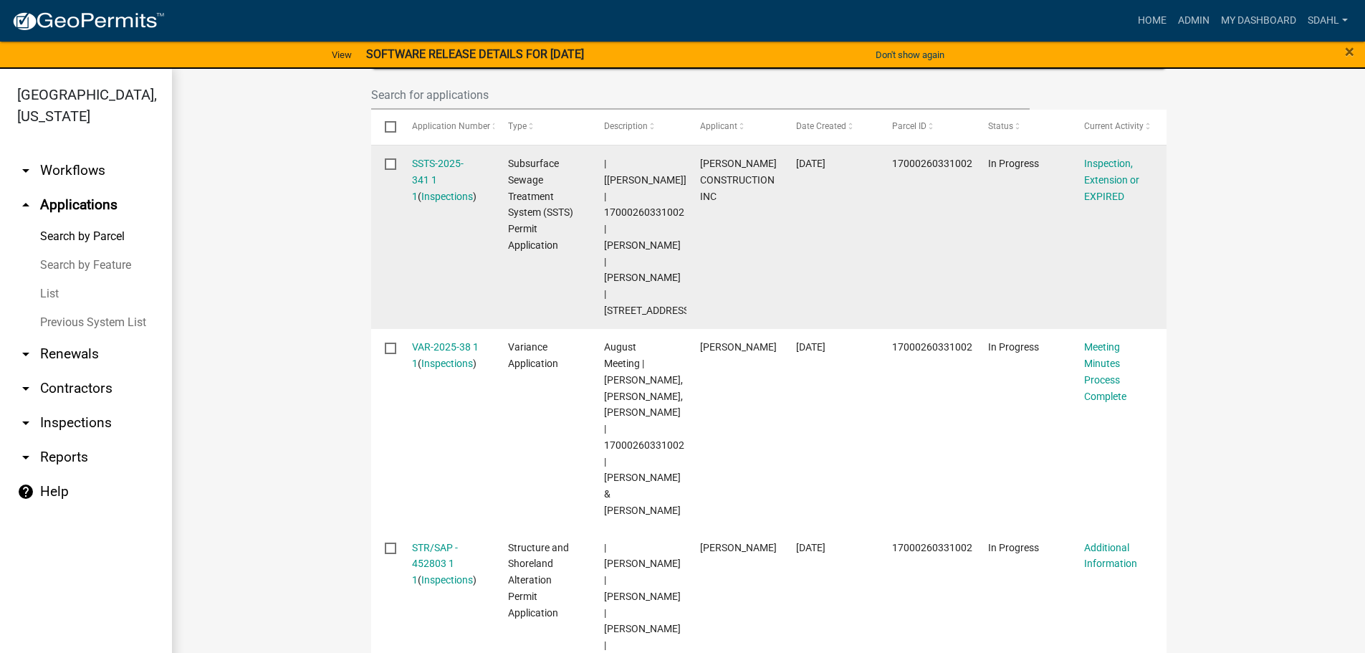
scroll to position [407, 0]
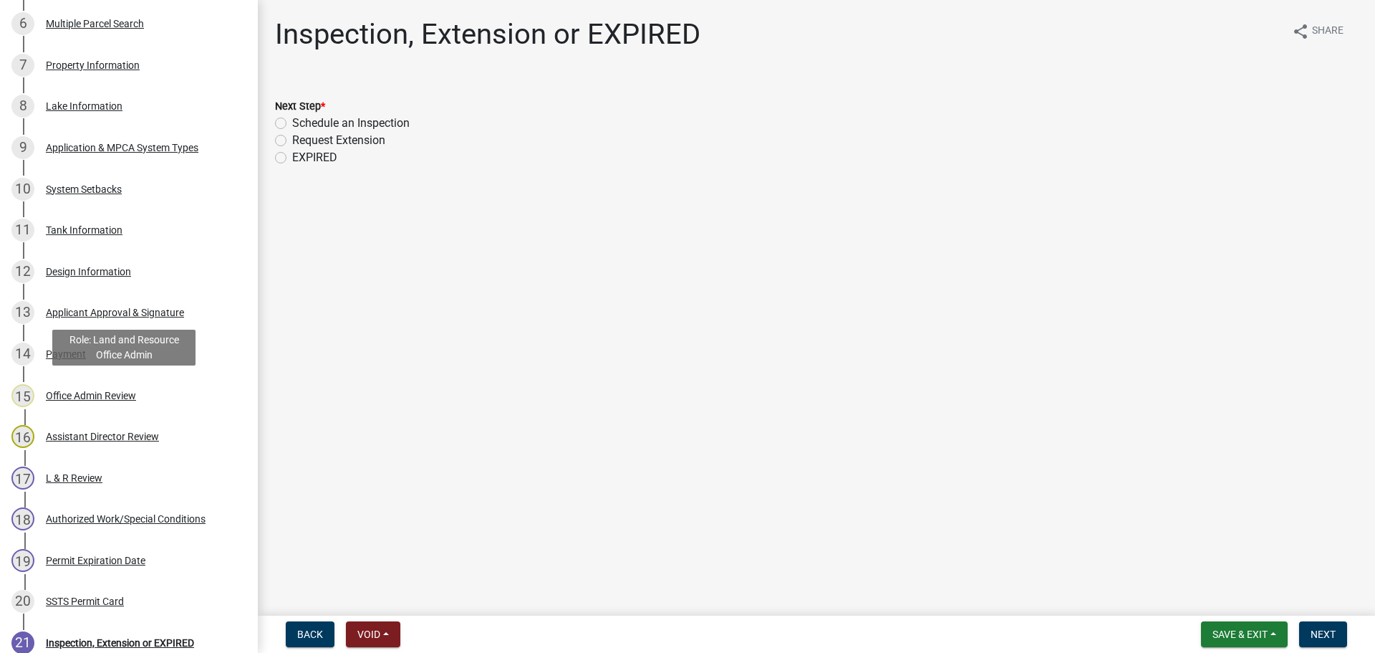
scroll to position [501, 0]
click at [110, 287] on link "12 Design Information" at bounding box center [129, 271] width 258 height 42
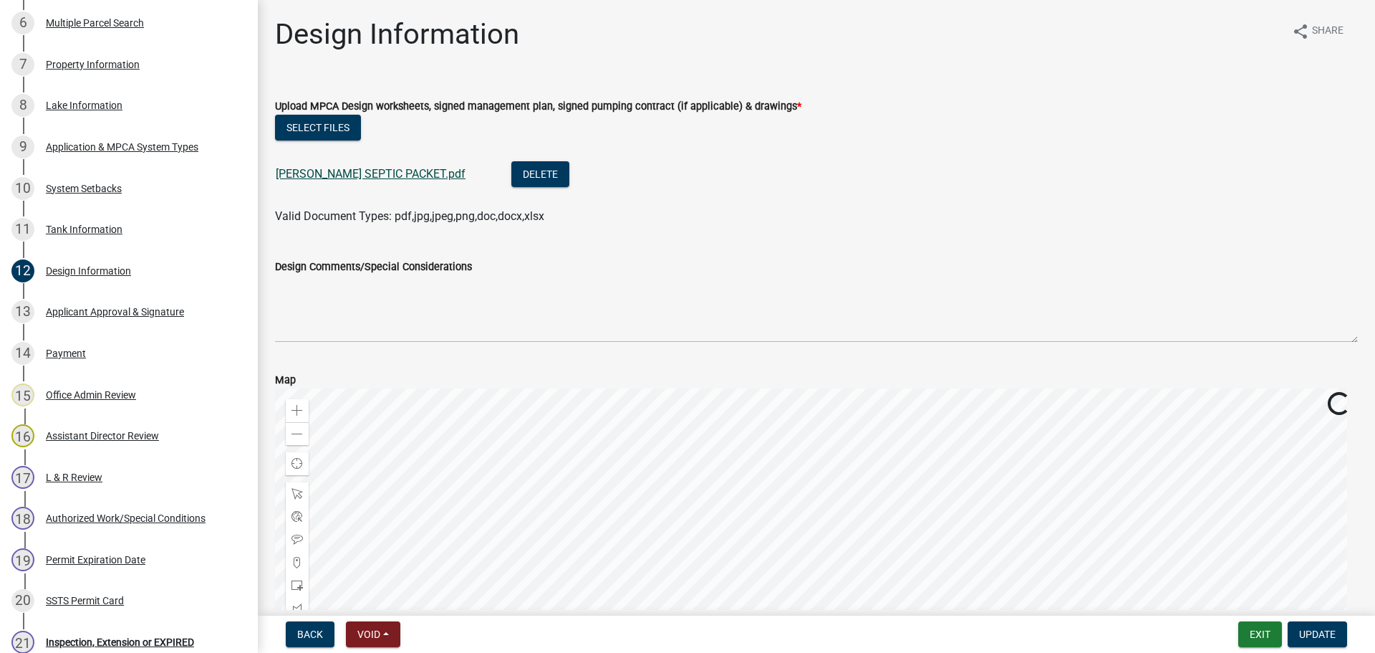
click at [352, 174] on link "[PERSON_NAME] SEPTIC PACKET.pdf" at bounding box center [371, 174] width 190 height 14
